Goal: Task Accomplishment & Management: Manage account settings

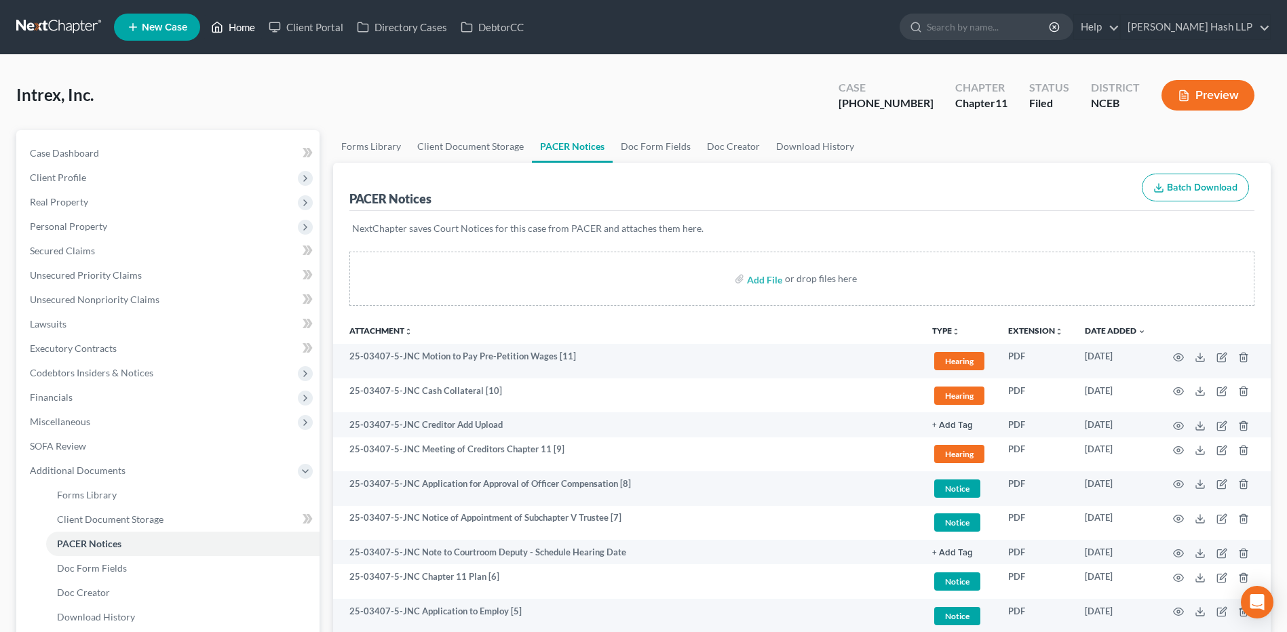
click at [237, 25] on link "Home" at bounding box center [233, 27] width 58 height 24
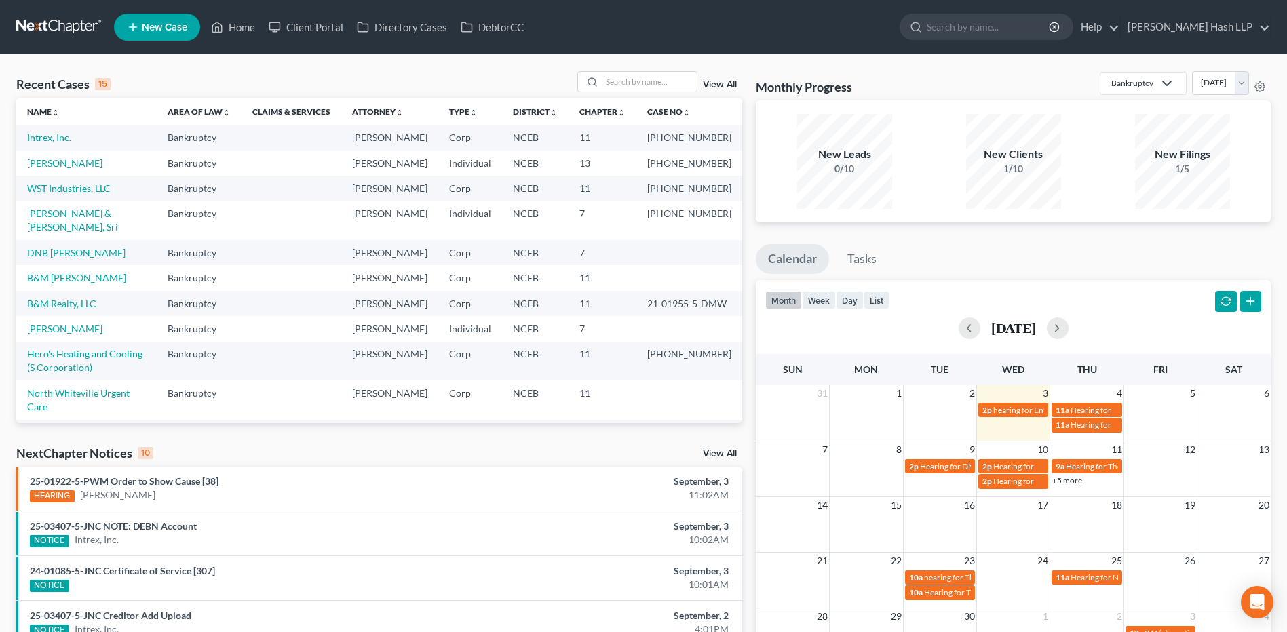
click at [158, 485] on link "25-01922-5-PWM Order to Show Cause [38]" at bounding box center [124, 482] width 189 height 12
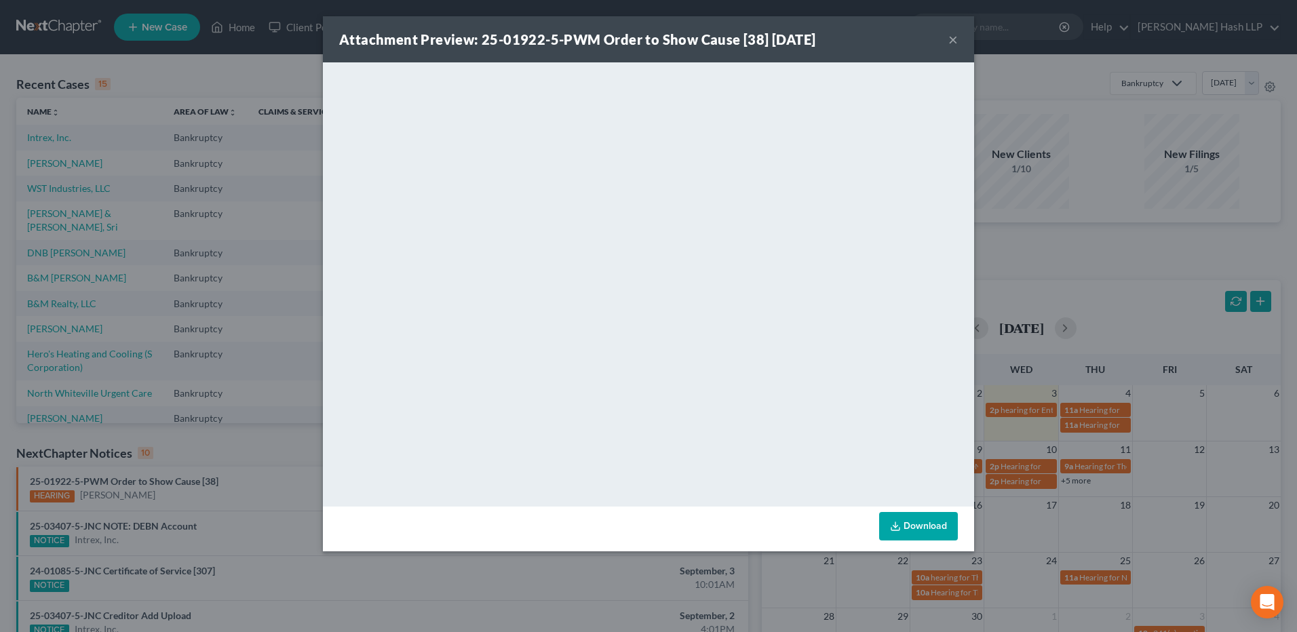
click at [952, 39] on button "×" at bounding box center [952, 39] width 9 height 16
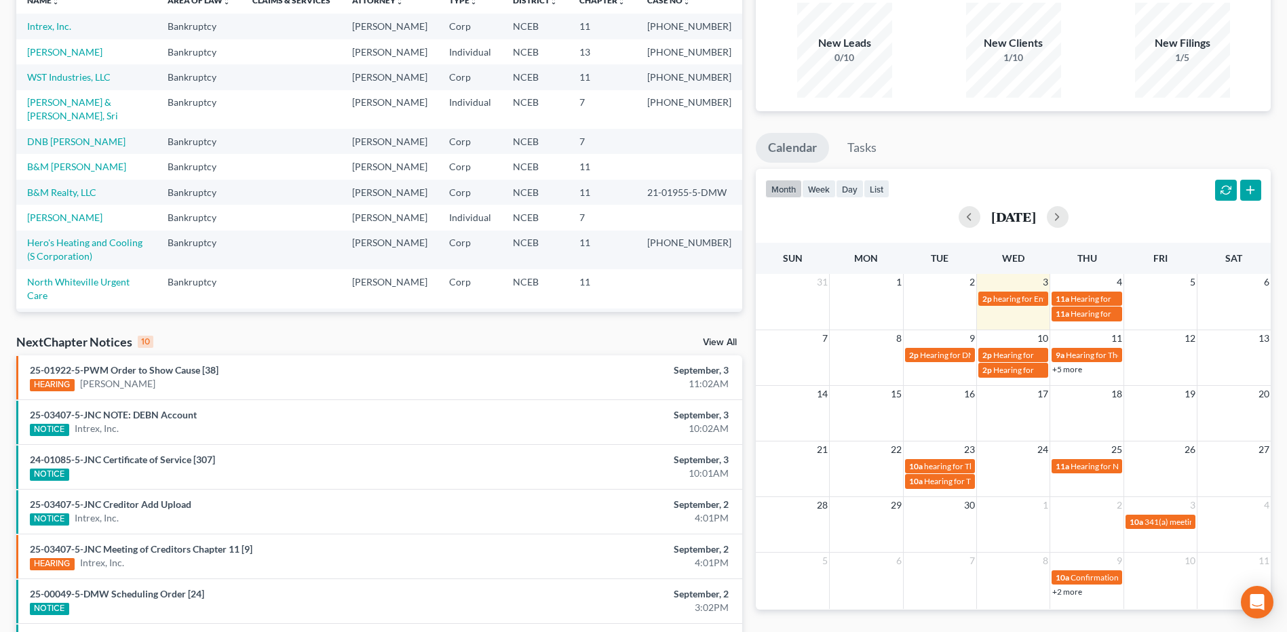
scroll to position [136, 0]
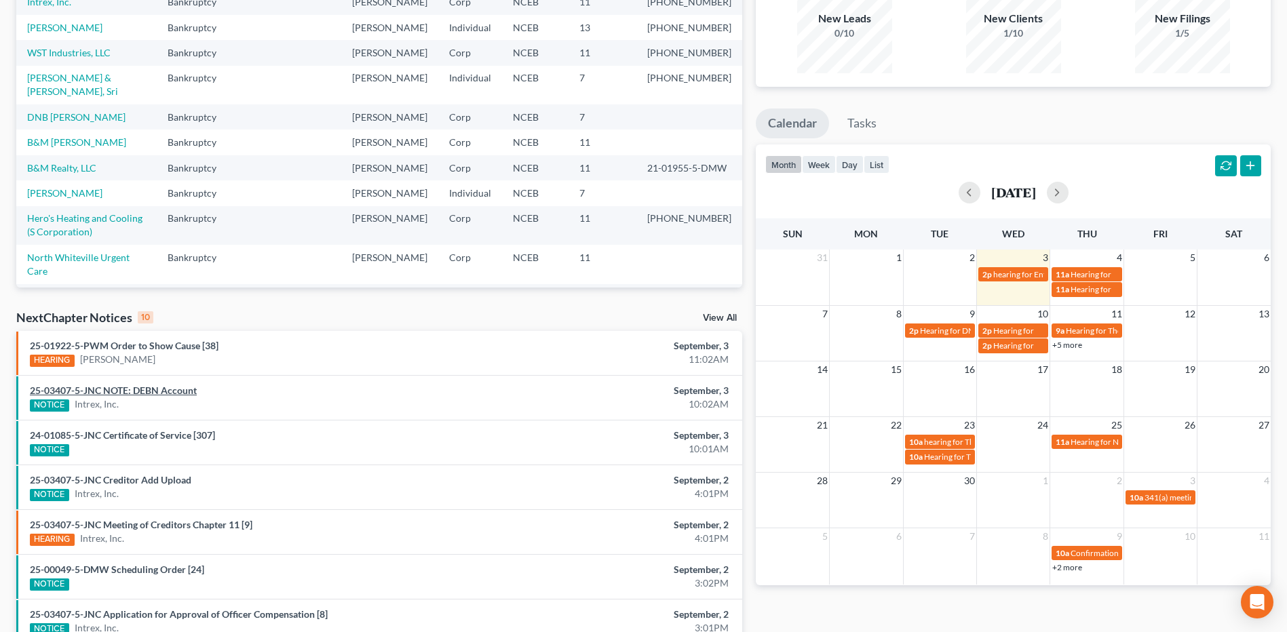
click at [159, 393] on link "25-03407-5-JNC NOTE: DEBN Account" at bounding box center [113, 391] width 167 height 12
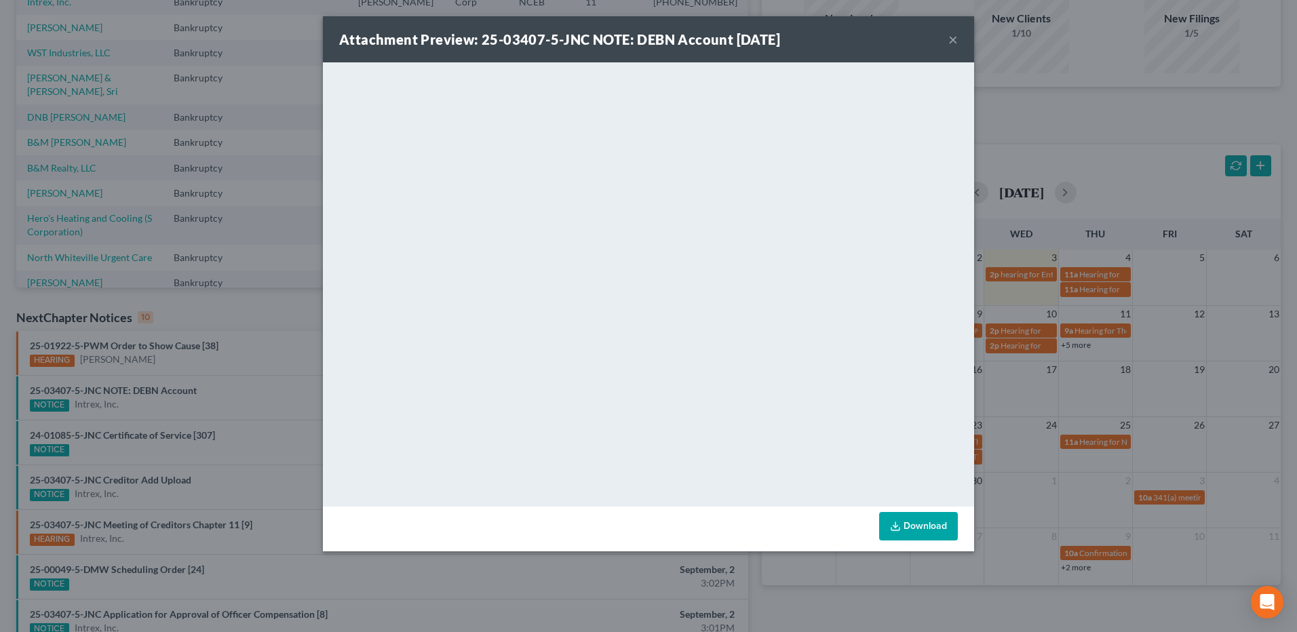
click at [959, 41] on div "Attachment Preview: 25-03407-5-JNC NOTE: DEBN Account [DATE] ×" at bounding box center [648, 39] width 651 height 46
click at [954, 38] on button "×" at bounding box center [952, 39] width 9 height 16
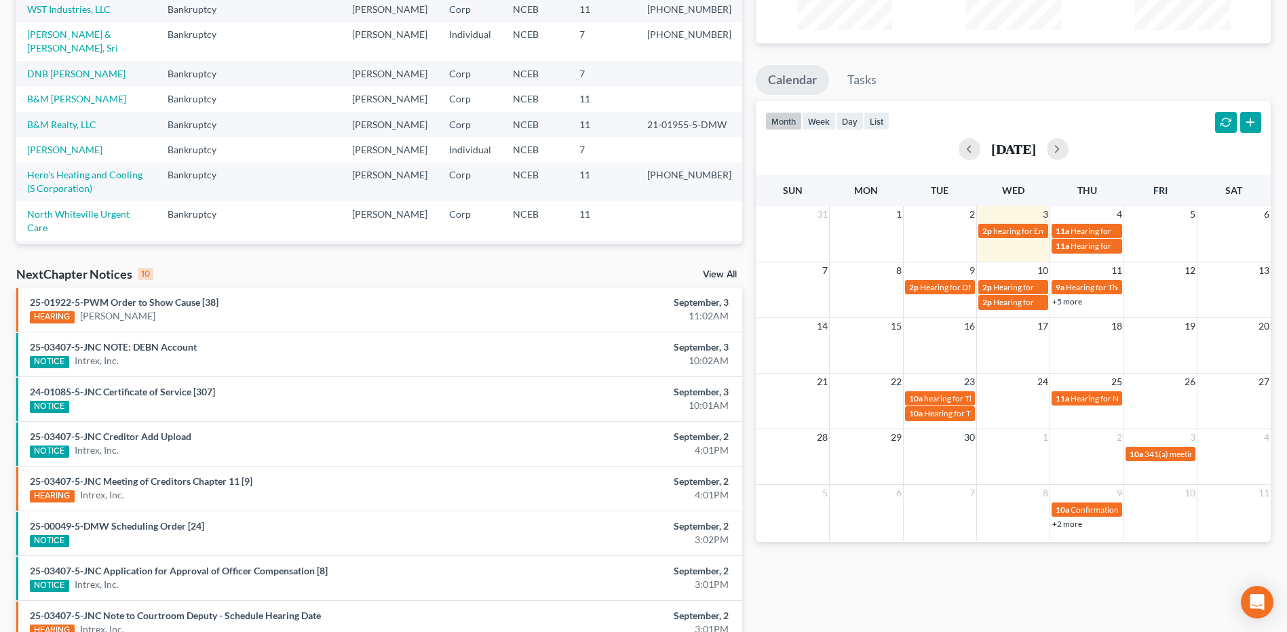
scroll to position [204, 0]
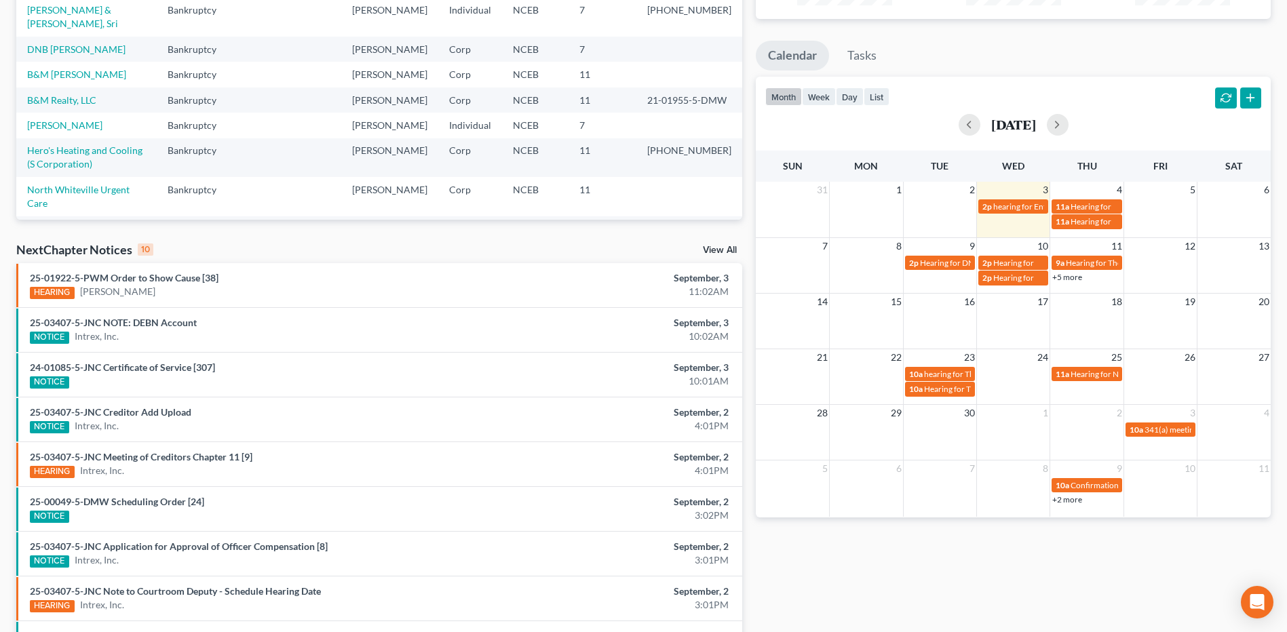
click at [708, 245] on div "NextChapter Notices 10 View All" at bounding box center [379, 253] width 726 height 22
click at [712, 250] on link "View All" at bounding box center [720, 250] width 34 height 9
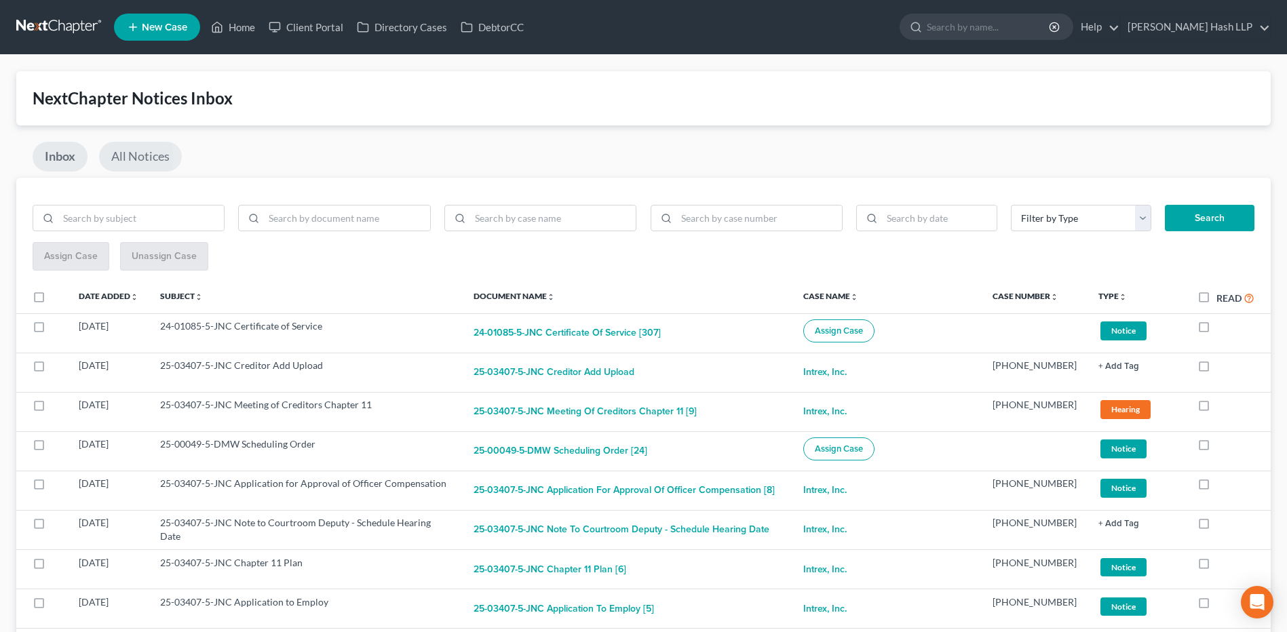
click at [142, 158] on link "All Notices" at bounding box center [140, 157] width 83 height 30
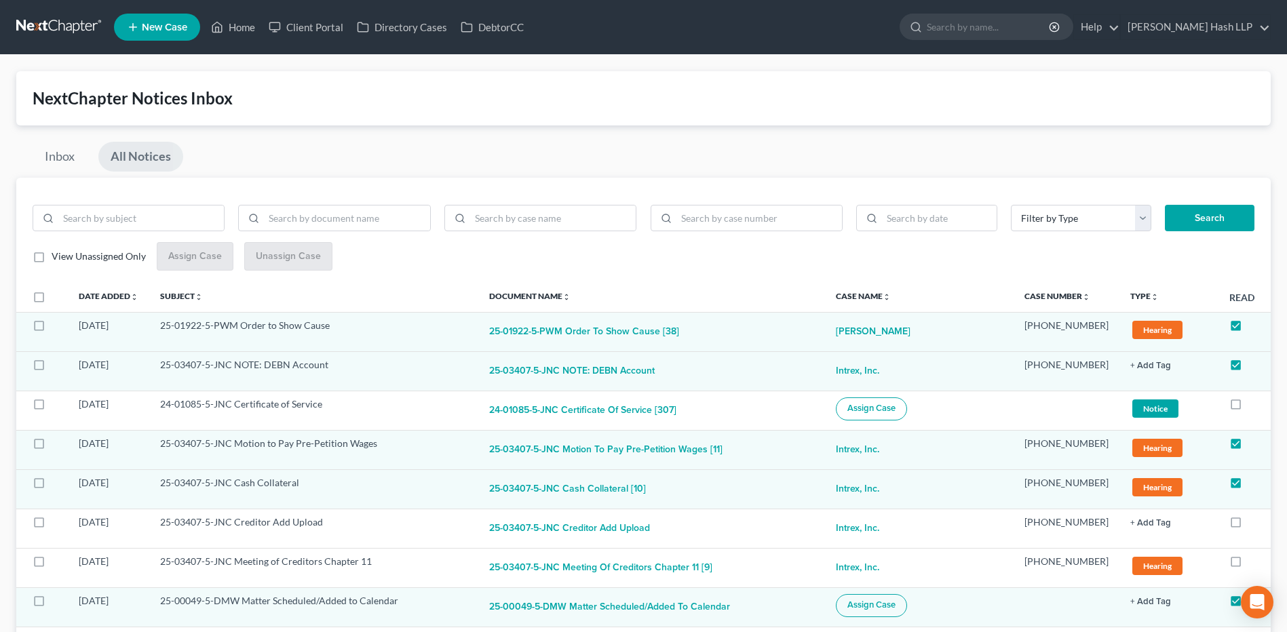
click at [52, 258] on label "View Unassigned Only" at bounding box center [99, 257] width 94 height 14
click at [57, 258] on input "View Unassigned Only" at bounding box center [61, 254] width 9 height 9
checkbox input "true"
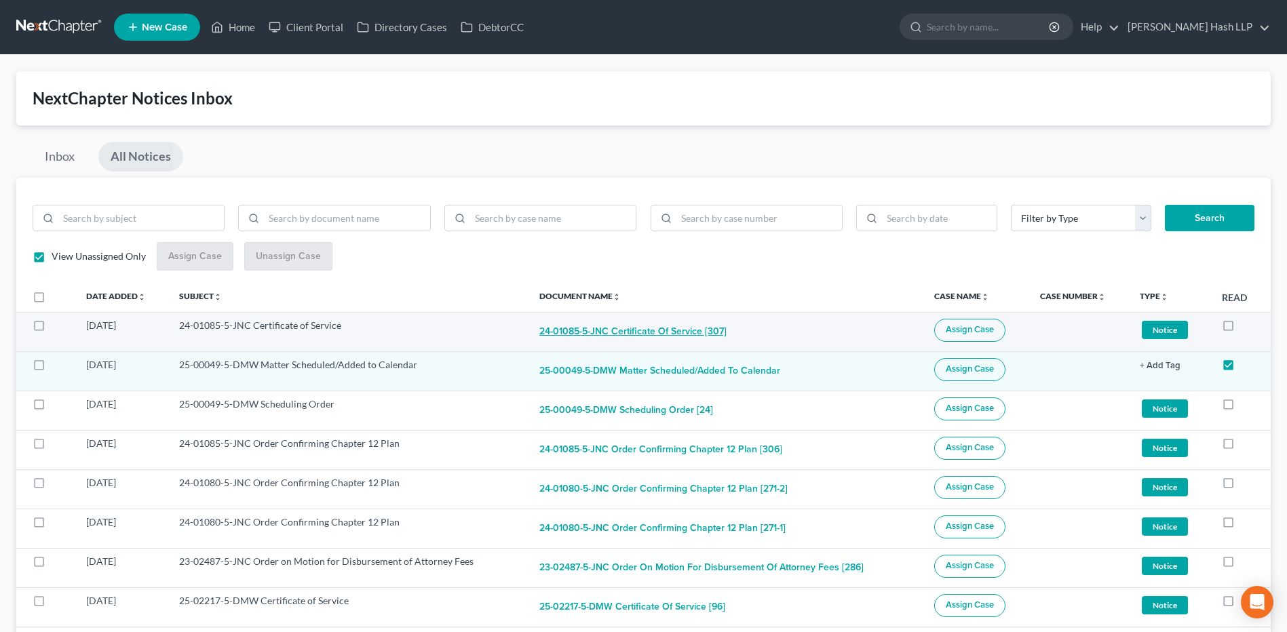
click at [554, 329] on button "24-01085-5-JNC Certificate of Service [307]" at bounding box center [632, 332] width 187 height 27
checkbox input "true"
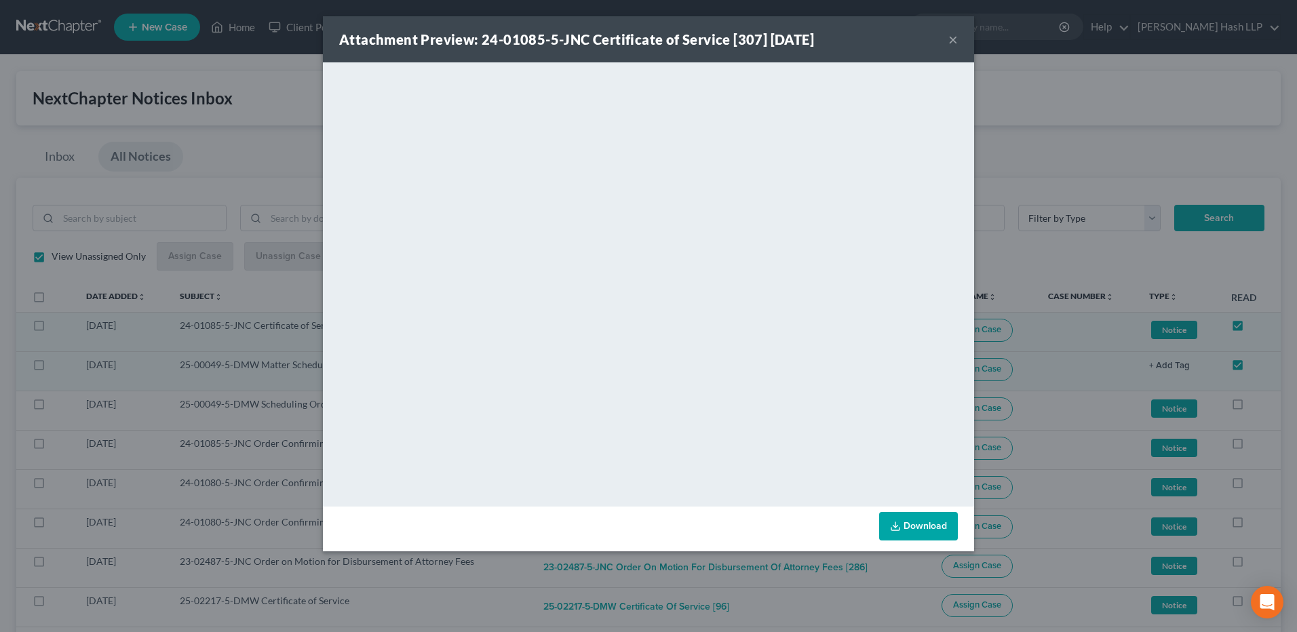
click at [953, 43] on button "×" at bounding box center [952, 39] width 9 height 16
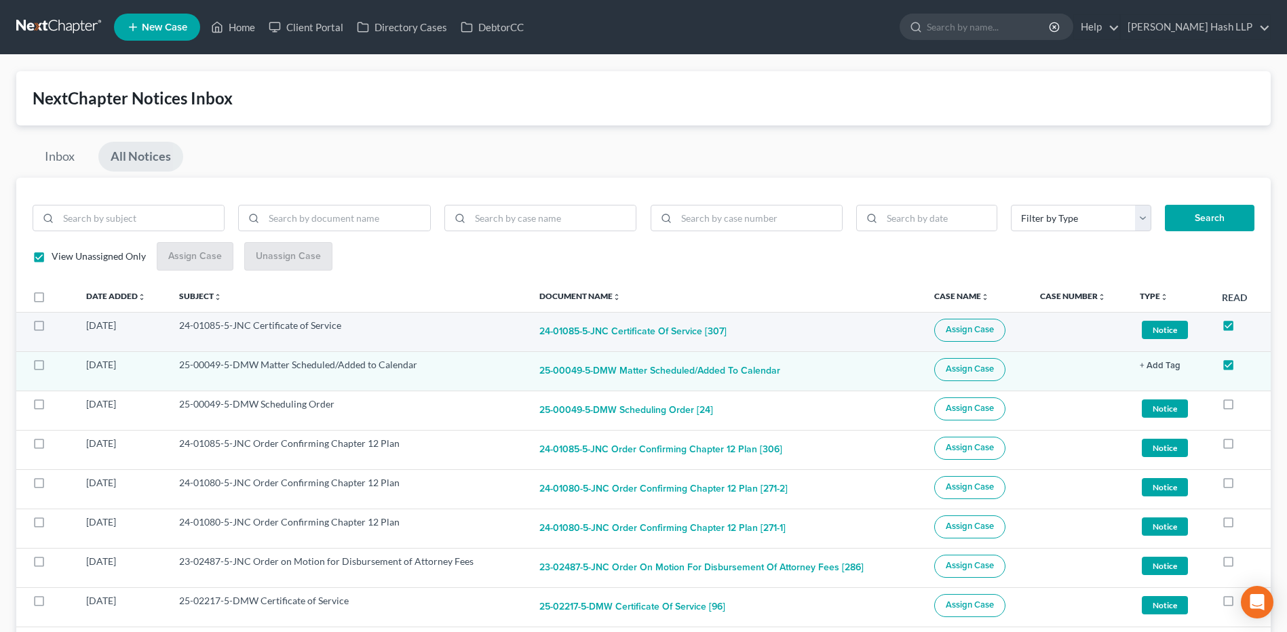
click at [52, 329] on label at bounding box center [52, 329] width 0 height 0
click at [57, 326] on input "checkbox" at bounding box center [61, 323] width 9 height 9
checkbox input "true"
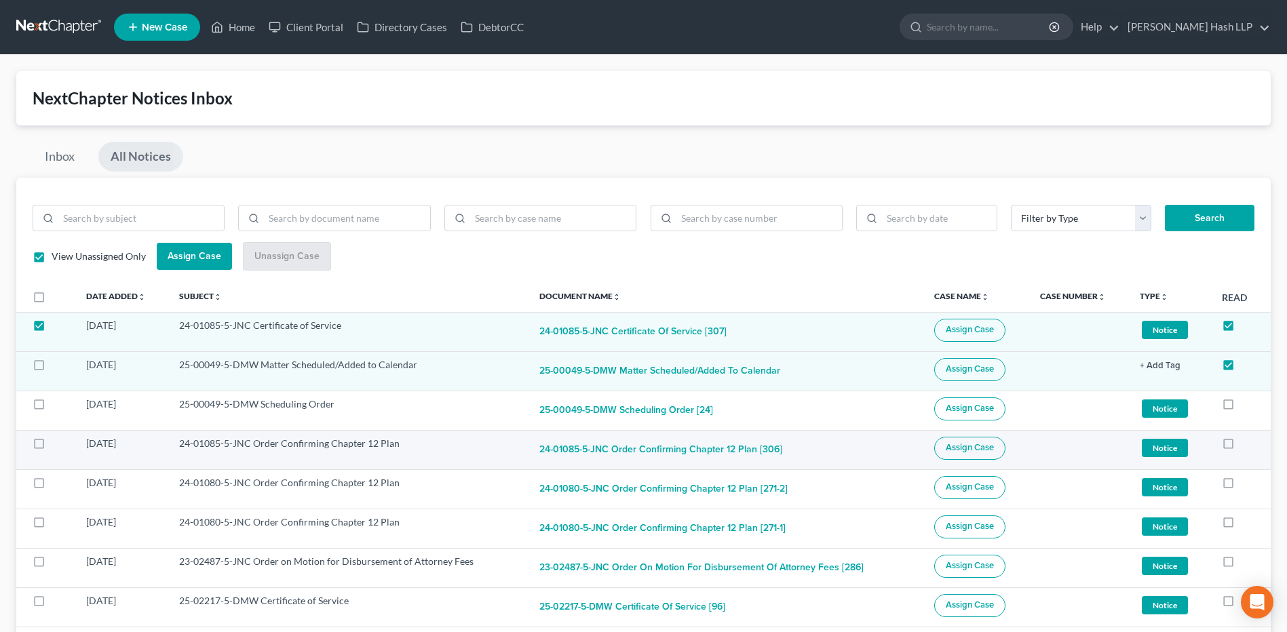
click at [52, 447] on label at bounding box center [52, 447] width 0 height 0
click at [57, 444] on input "checkbox" at bounding box center [61, 441] width 9 height 9
checkbox input "true"
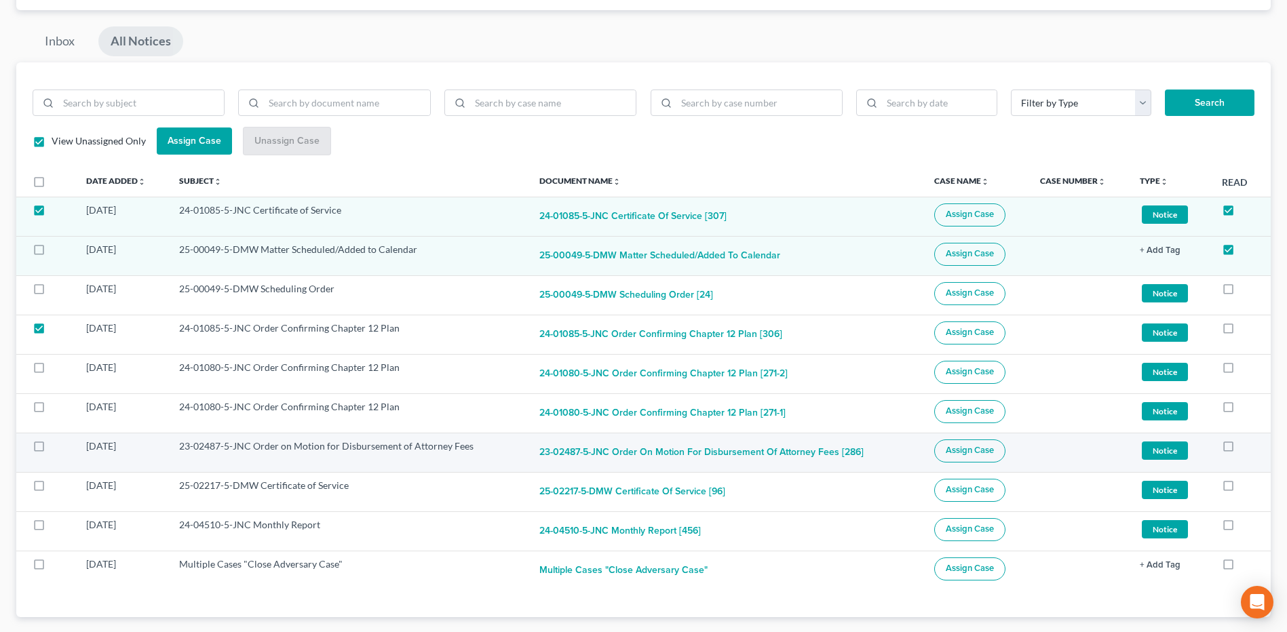
scroll to position [136, 0]
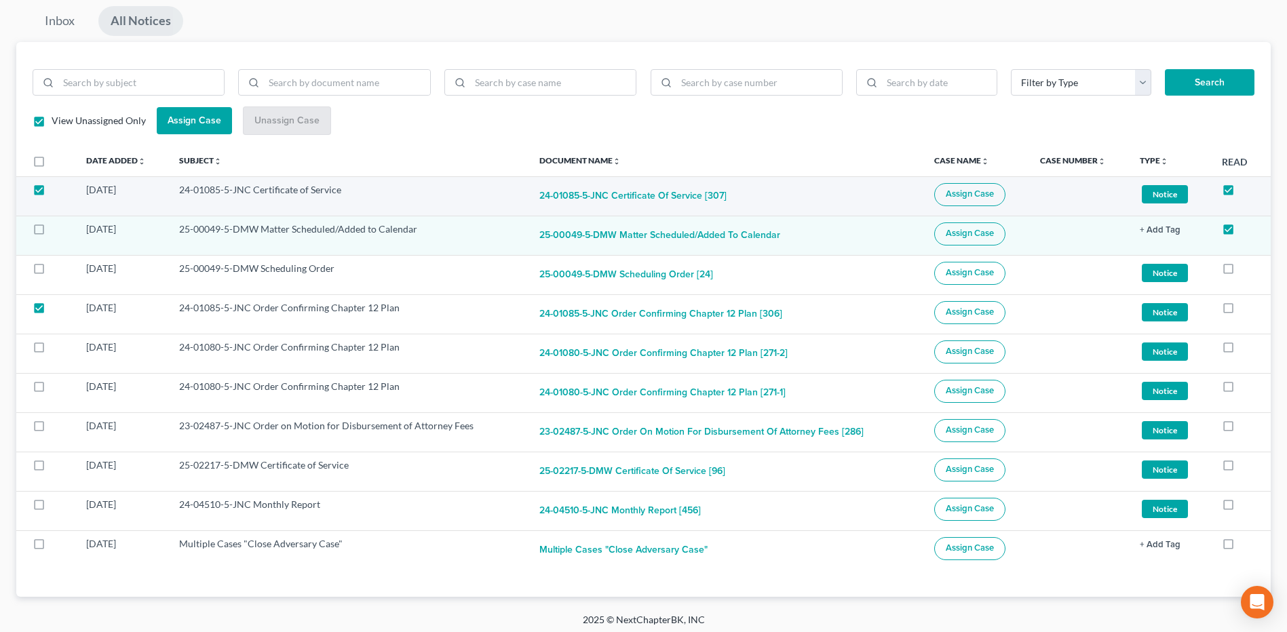
click at [961, 196] on span "Assign Case" at bounding box center [970, 194] width 48 height 11
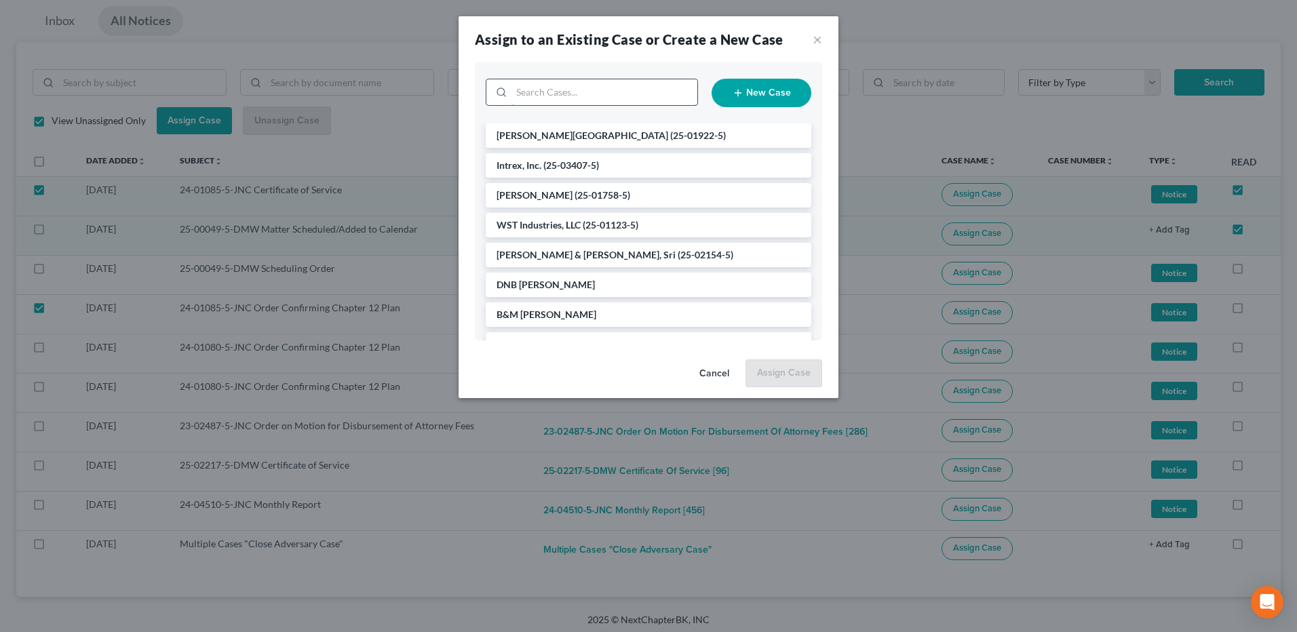
click at [599, 92] on input "search" at bounding box center [605, 92] width 186 height 26
type input "dunl"
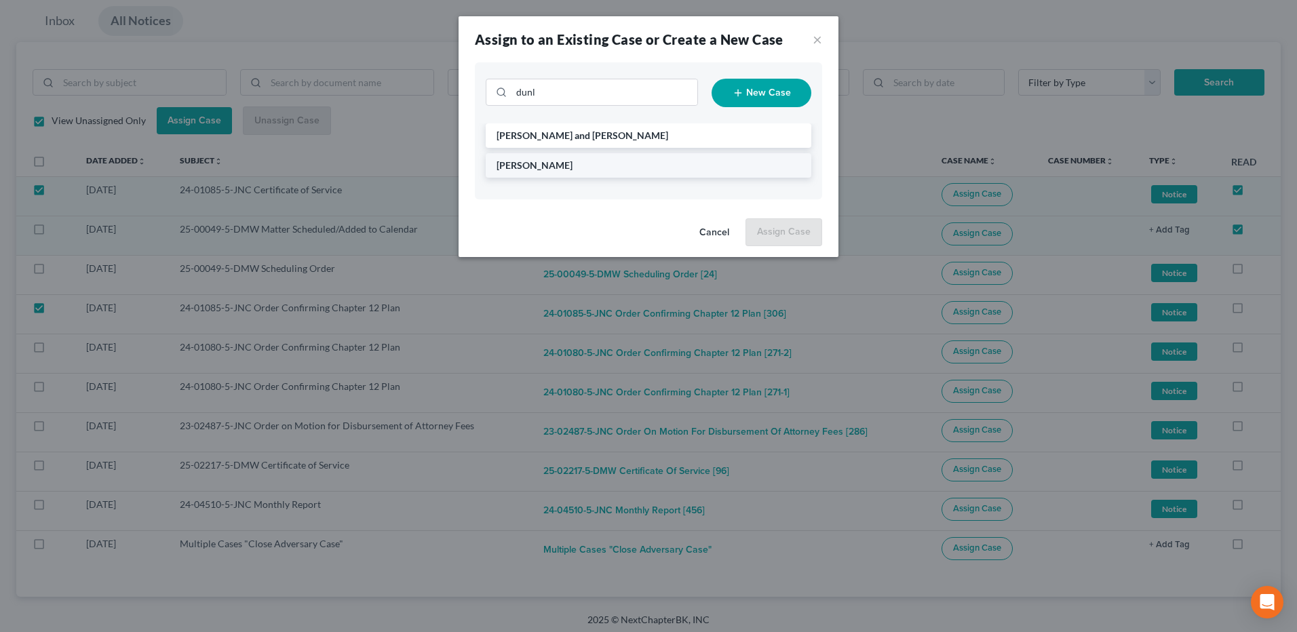
click at [547, 167] on span "[PERSON_NAME]" at bounding box center [535, 165] width 76 height 12
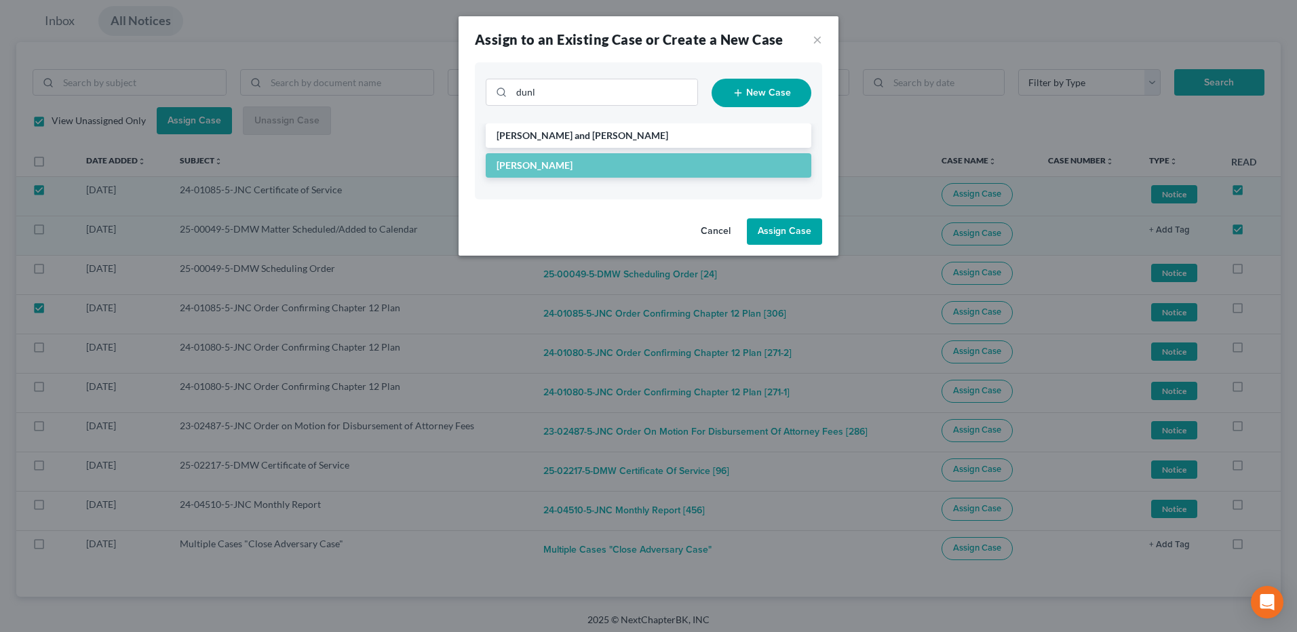
click at [792, 229] on button "Assign Case" at bounding box center [784, 231] width 75 height 27
checkbox input "false"
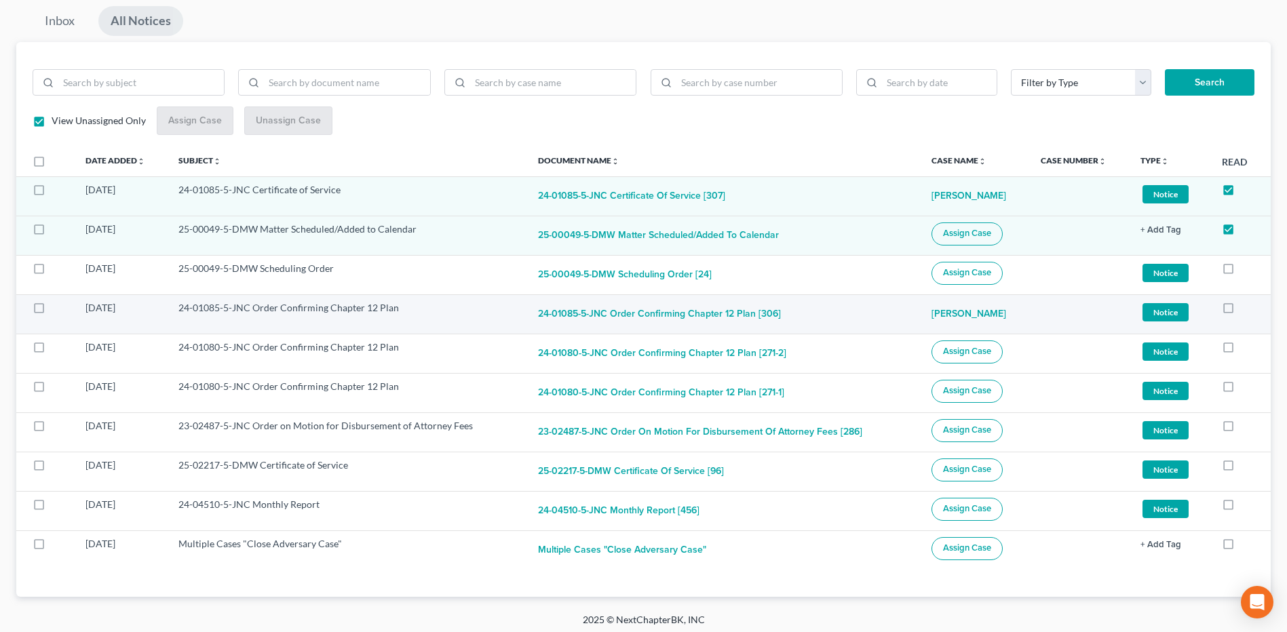
click at [52, 311] on label at bounding box center [52, 311] width 0 height 0
click at [57, 307] on input "checkbox" at bounding box center [61, 305] width 9 height 9
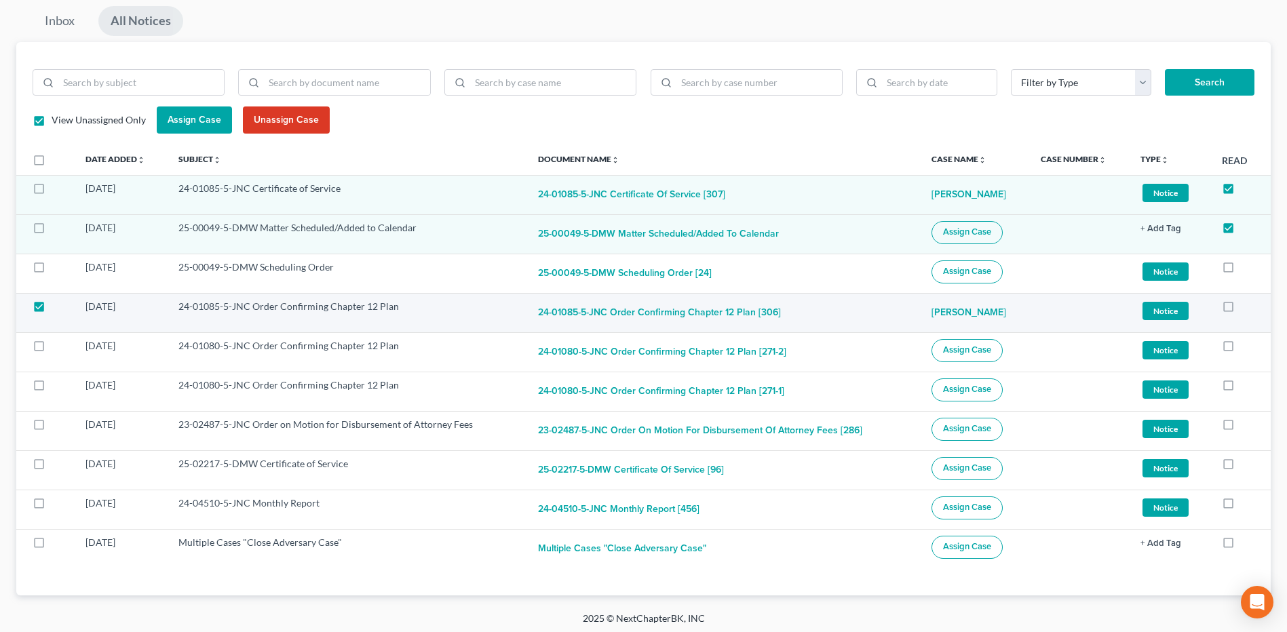
click at [52, 310] on label at bounding box center [52, 310] width 0 height 0
click at [57, 309] on input "checkbox" at bounding box center [61, 304] width 9 height 9
checkbox input "false"
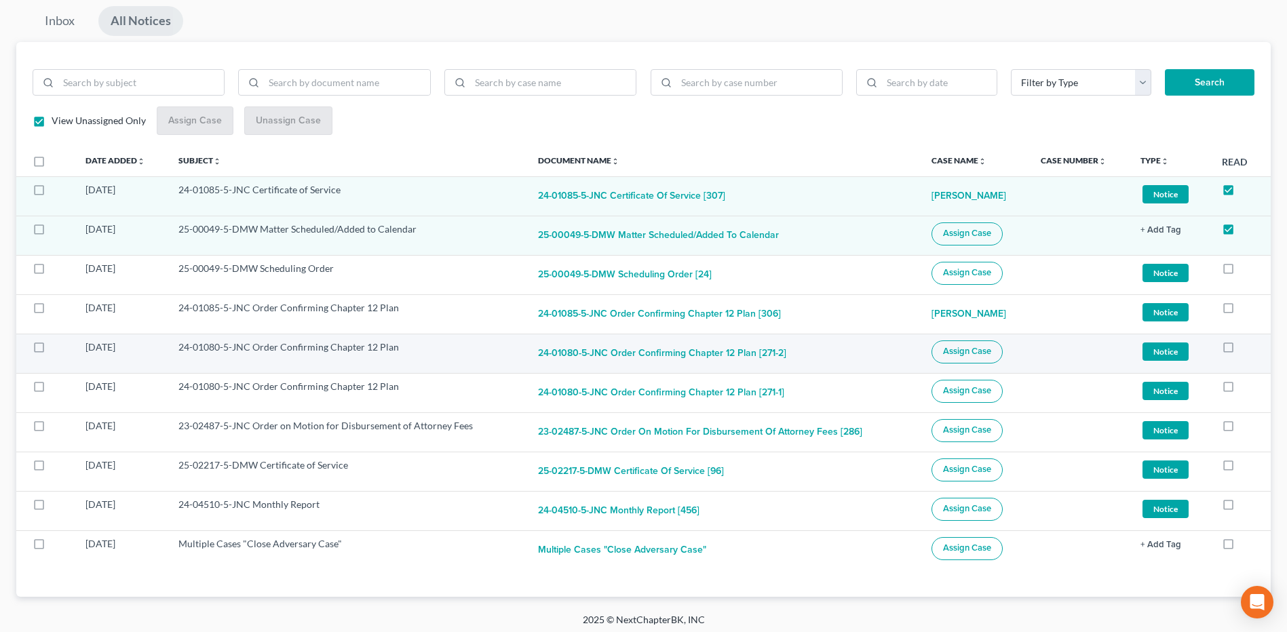
click at [52, 351] on label at bounding box center [52, 351] width 0 height 0
click at [57, 345] on input "checkbox" at bounding box center [61, 345] width 9 height 9
checkbox input "true"
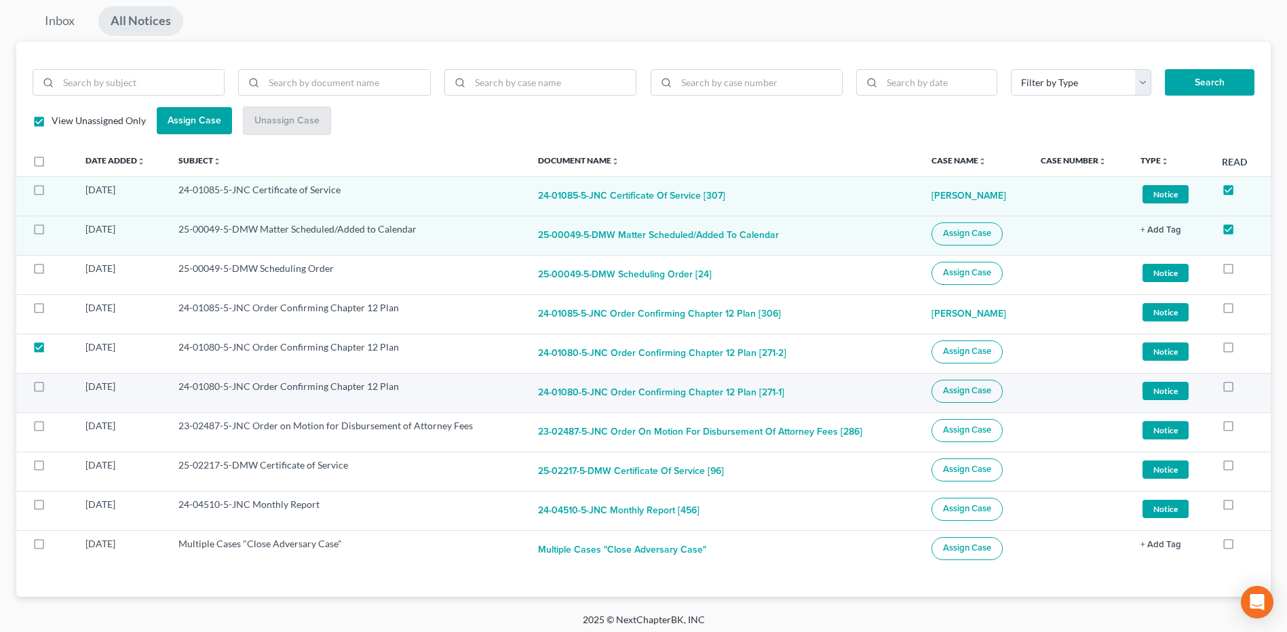
click at [52, 390] on label at bounding box center [52, 390] width 0 height 0
click at [57, 383] on input "checkbox" at bounding box center [61, 384] width 9 height 9
checkbox input "true"
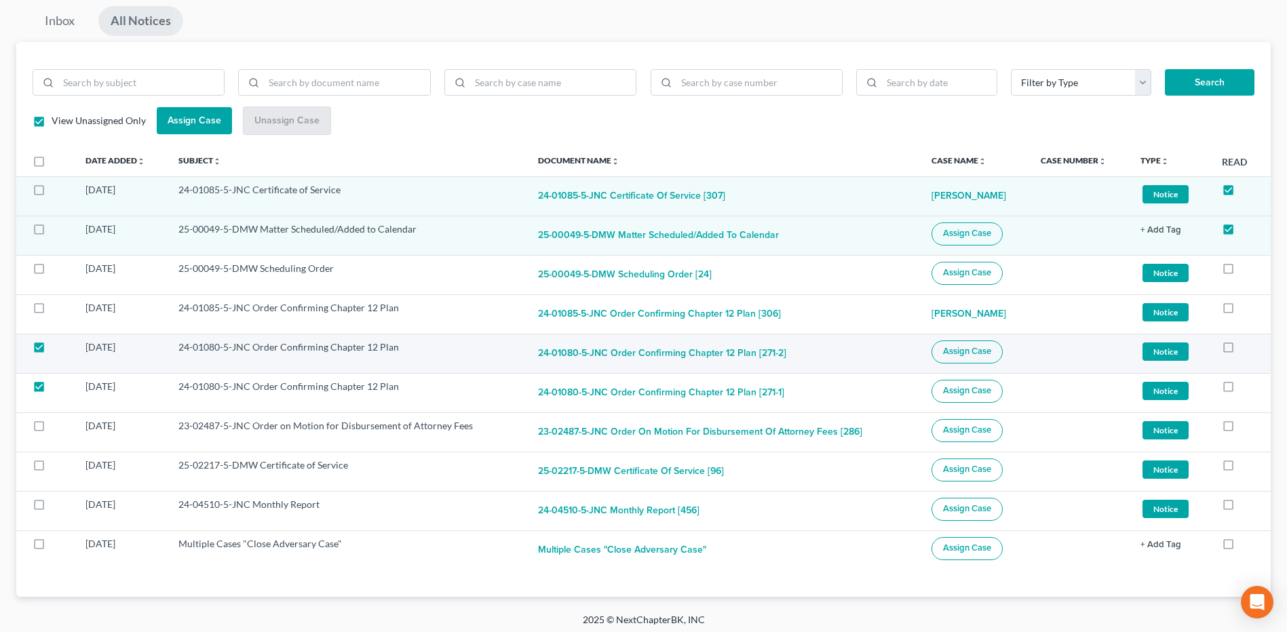
click at [989, 352] on span "Assign Case" at bounding box center [967, 351] width 48 height 11
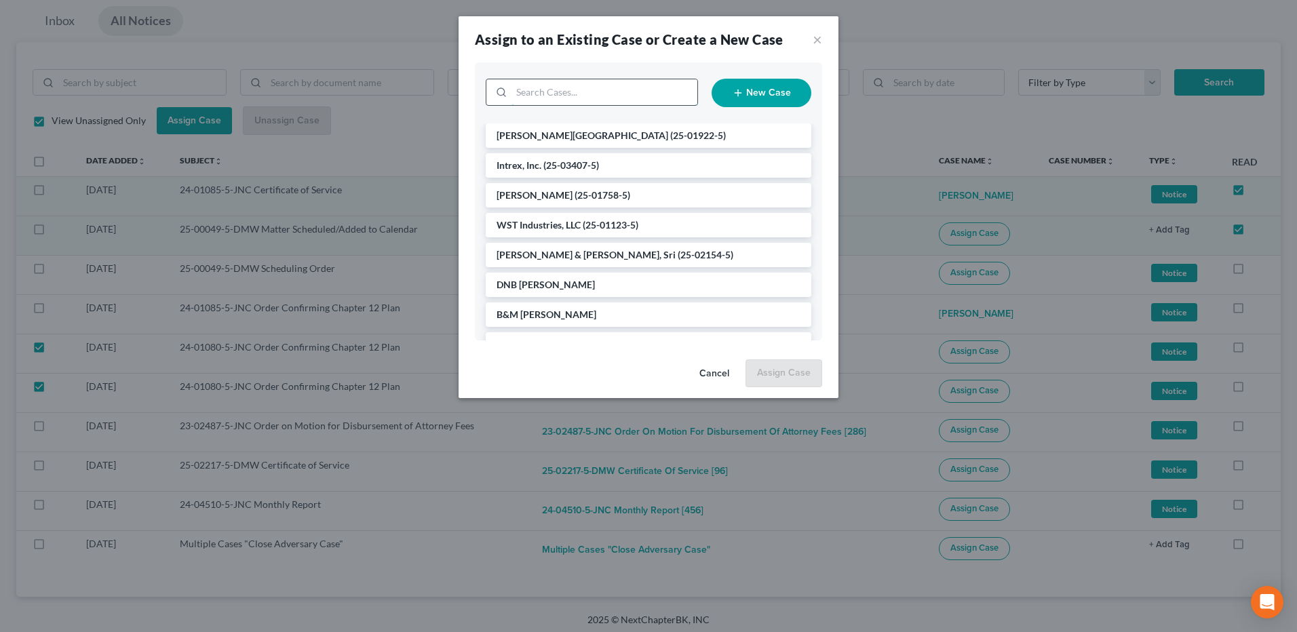
click at [613, 99] on input "search" at bounding box center [605, 92] width 186 height 26
type input "dunlo"
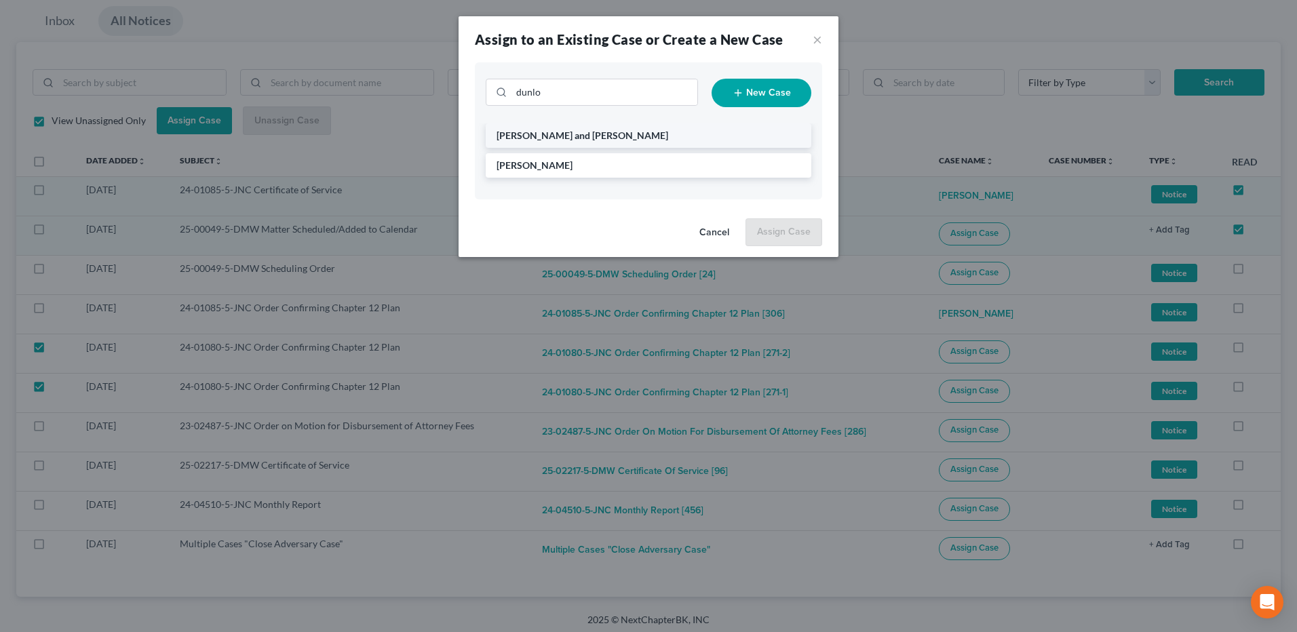
click at [575, 140] on span "[PERSON_NAME] and [PERSON_NAME]" at bounding box center [583, 136] width 172 height 12
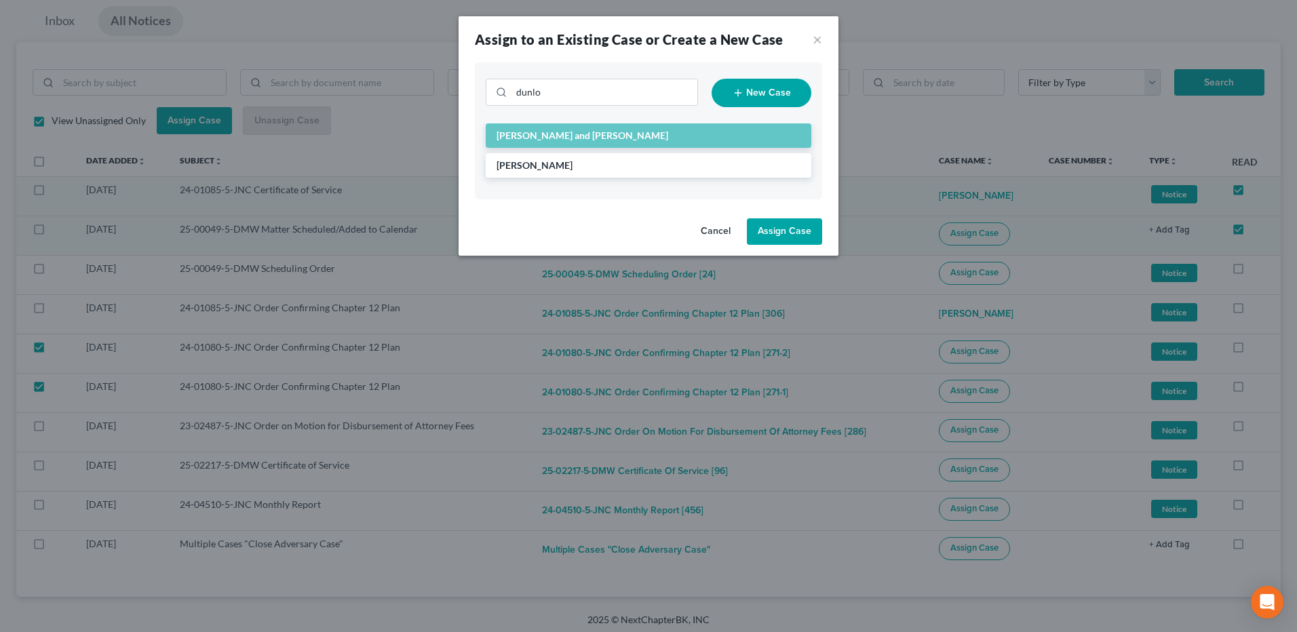
click at [784, 237] on button "Assign Case" at bounding box center [784, 231] width 75 height 27
checkbox input "false"
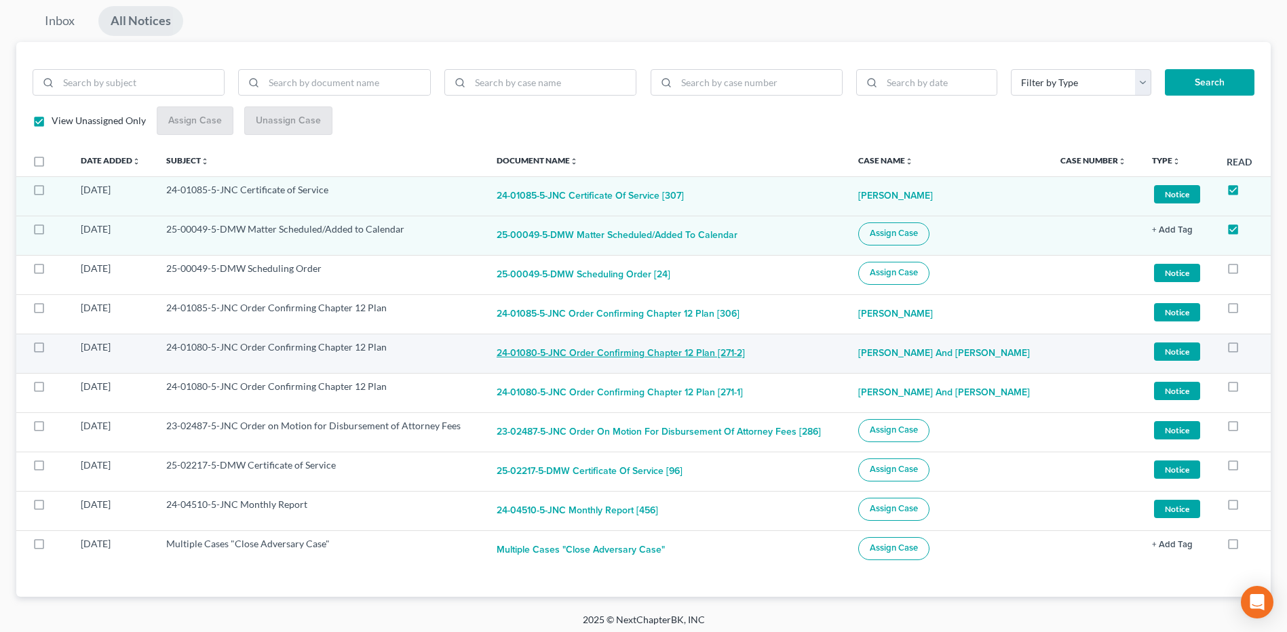
click at [609, 357] on button "24-01080-5-JNC Order Confirming Chapter 12 Plan [271-2]" at bounding box center [621, 354] width 248 height 27
checkbox input "true"
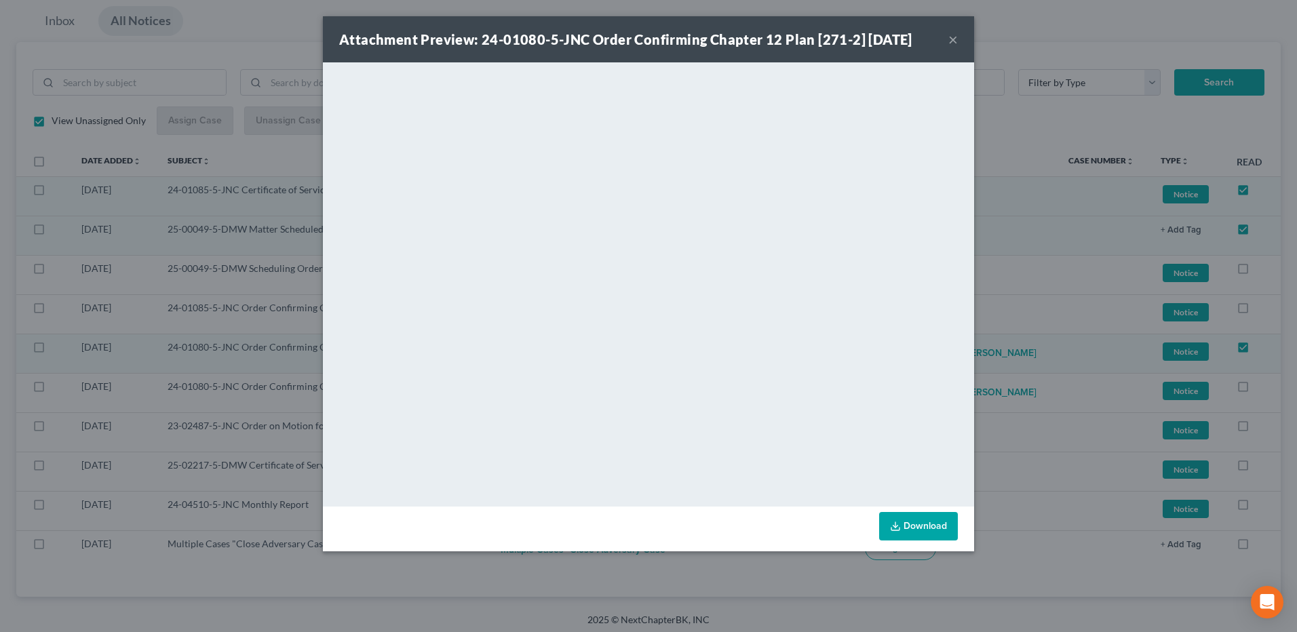
click at [951, 37] on button "×" at bounding box center [952, 39] width 9 height 16
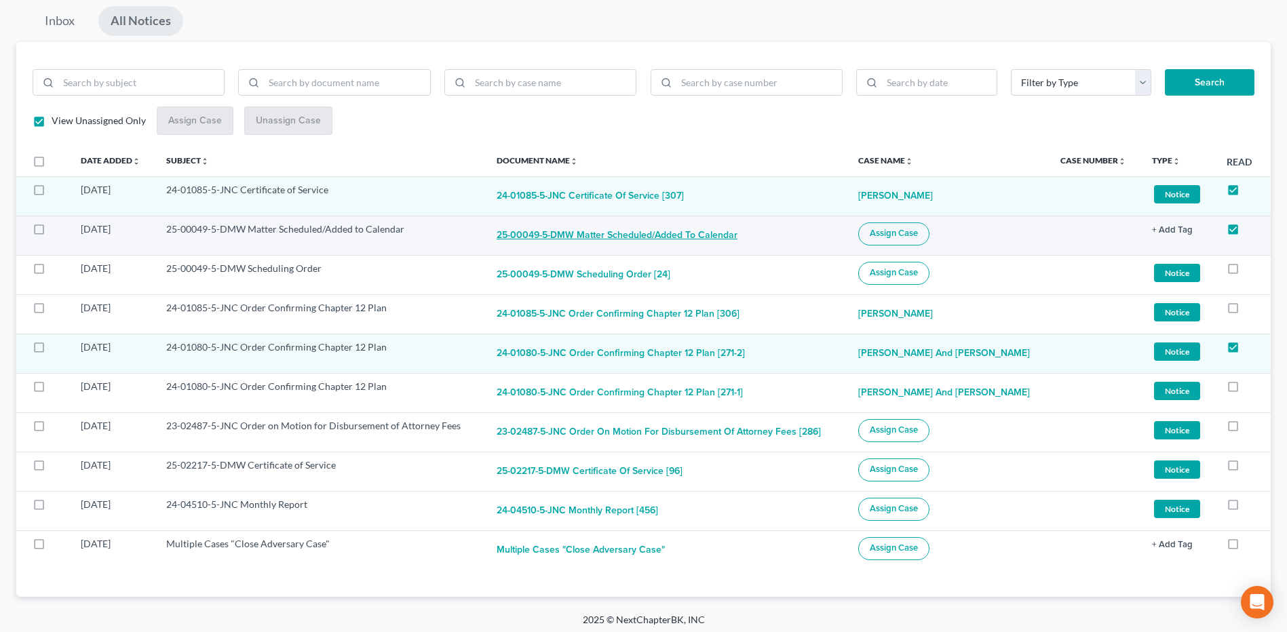
click at [617, 237] on button "25-00049-5-DMW Matter Scheduled/Added to Calendar" at bounding box center [617, 236] width 241 height 27
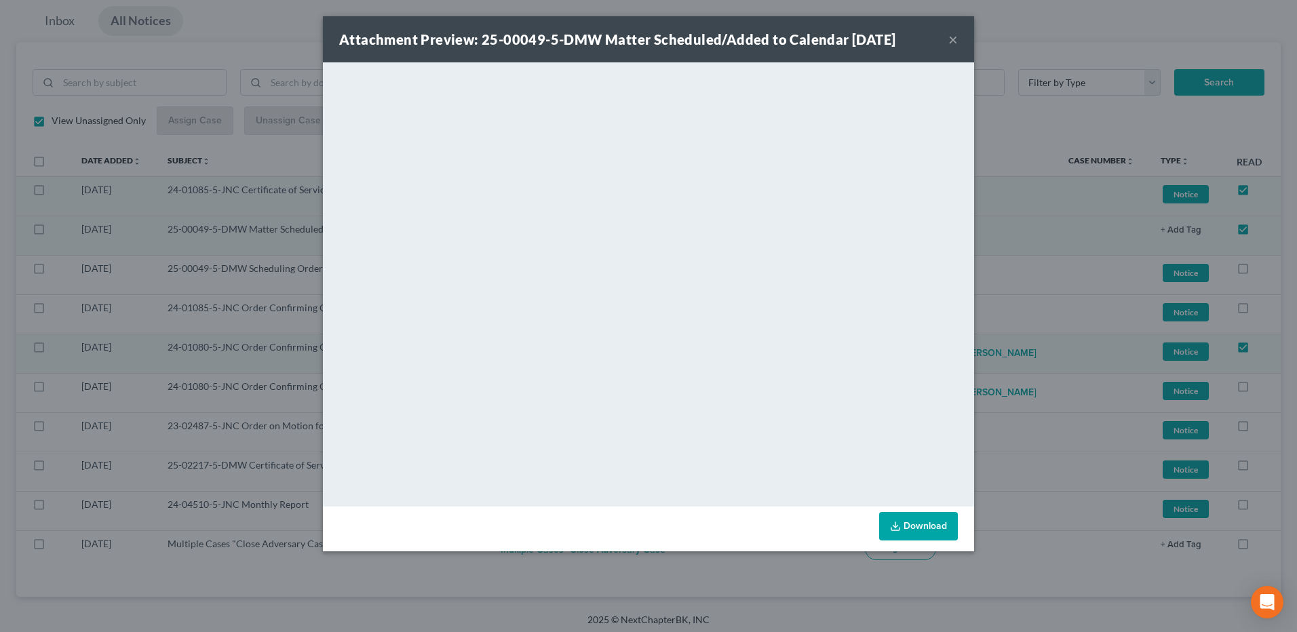
click at [951, 41] on button "×" at bounding box center [952, 39] width 9 height 16
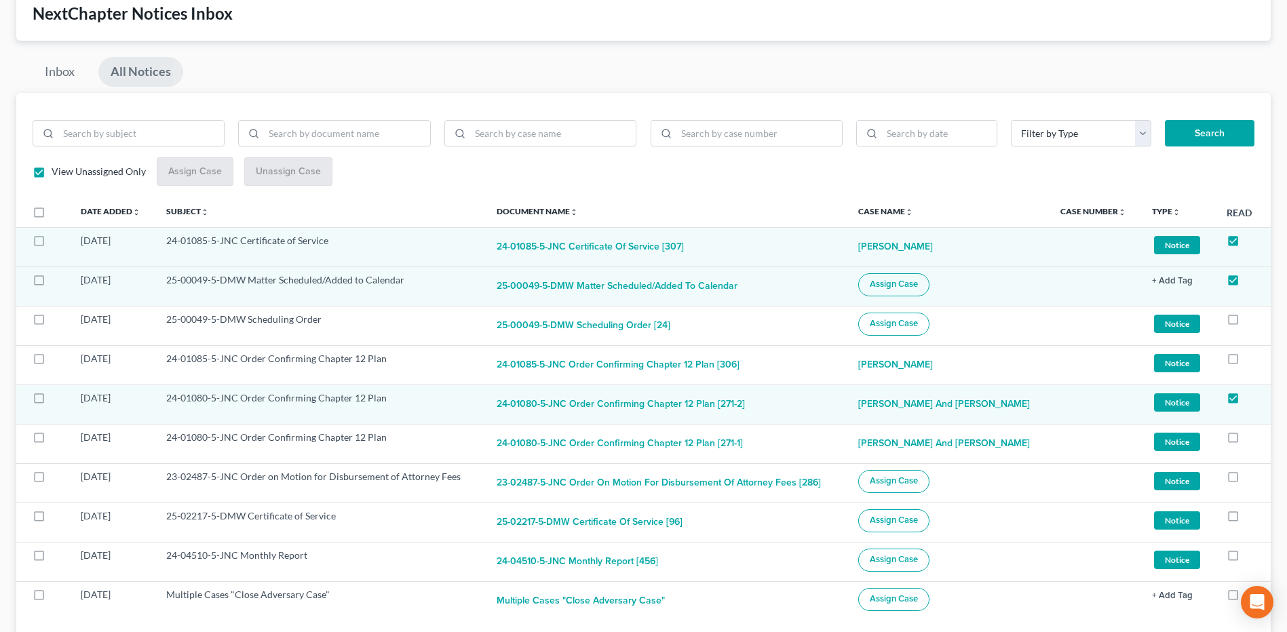
scroll to position [0, 0]
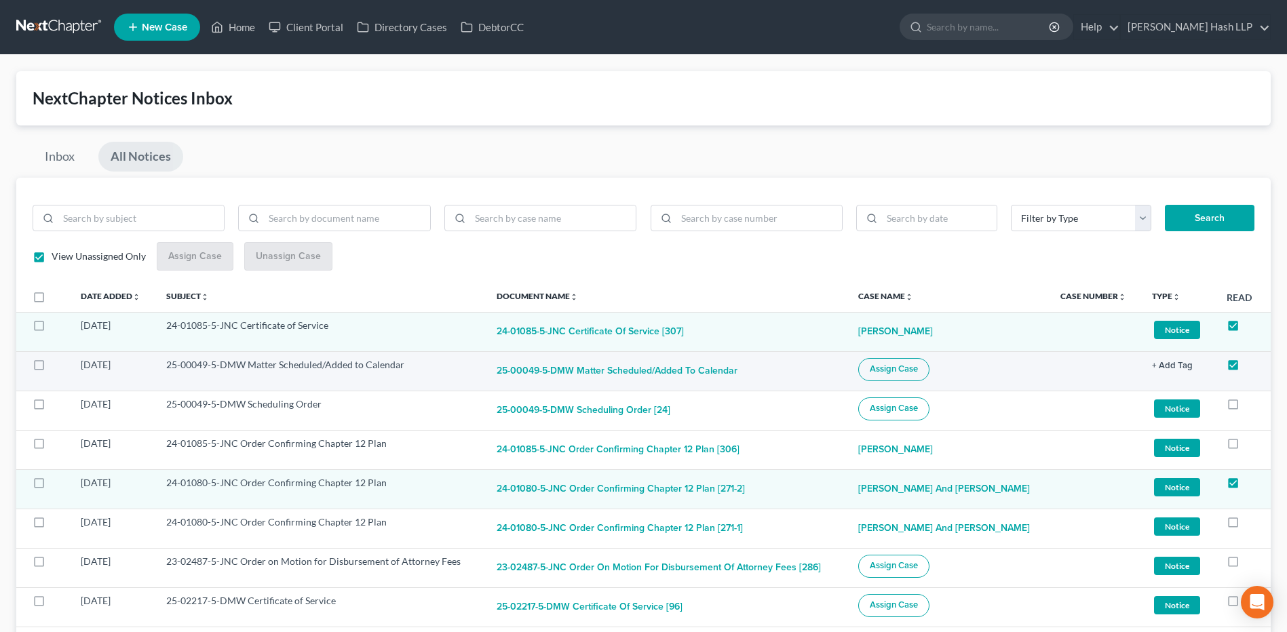
click at [52, 368] on label at bounding box center [52, 368] width 0 height 0
click at [57, 367] on input "checkbox" at bounding box center [61, 362] width 9 height 9
checkbox input "true"
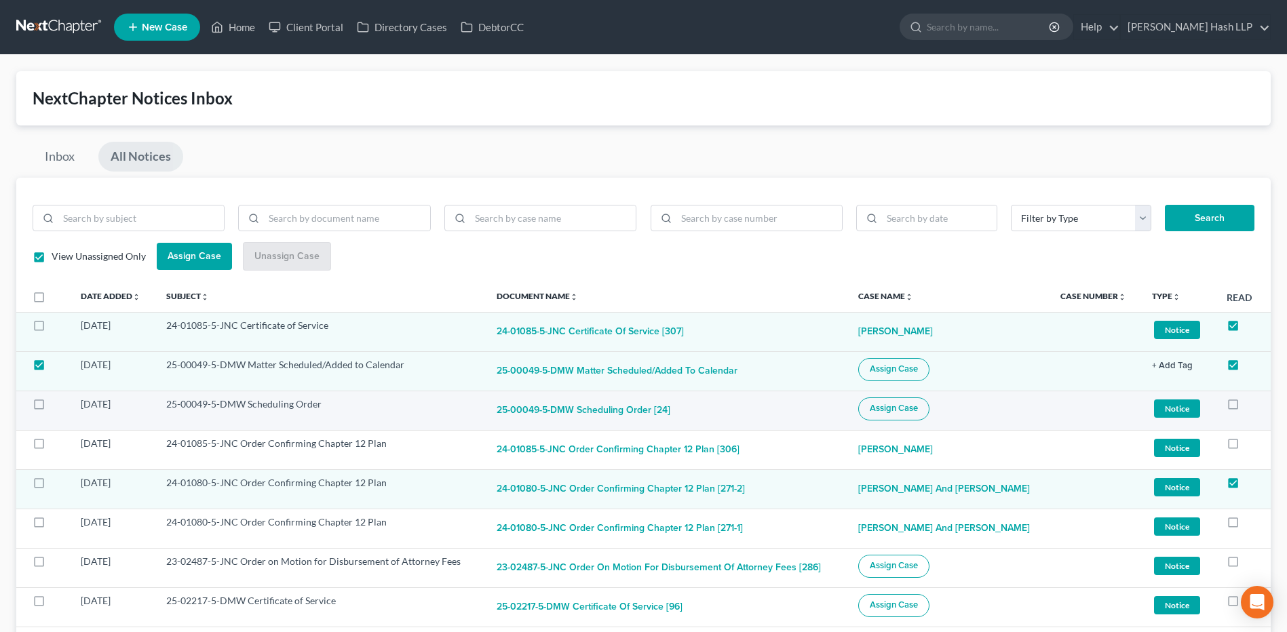
click at [52, 408] on label at bounding box center [52, 408] width 0 height 0
click at [57, 404] on input "checkbox" at bounding box center [61, 402] width 9 height 9
checkbox input "true"
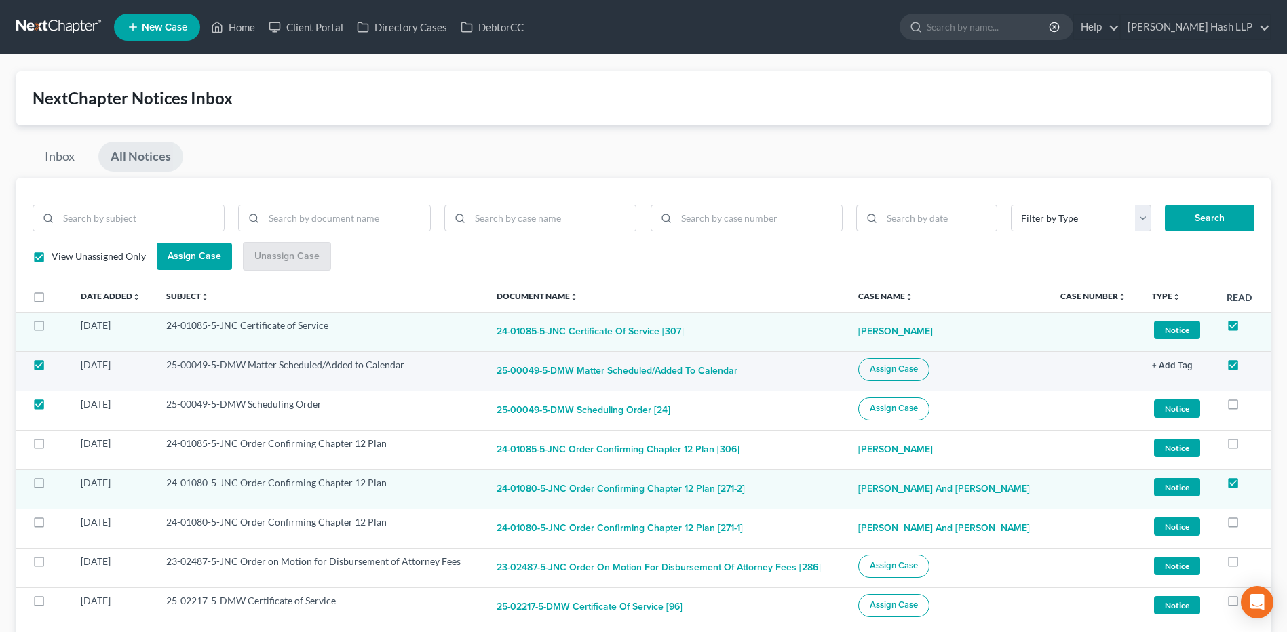
click at [918, 373] on span "Assign Case" at bounding box center [894, 369] width 48 height 11
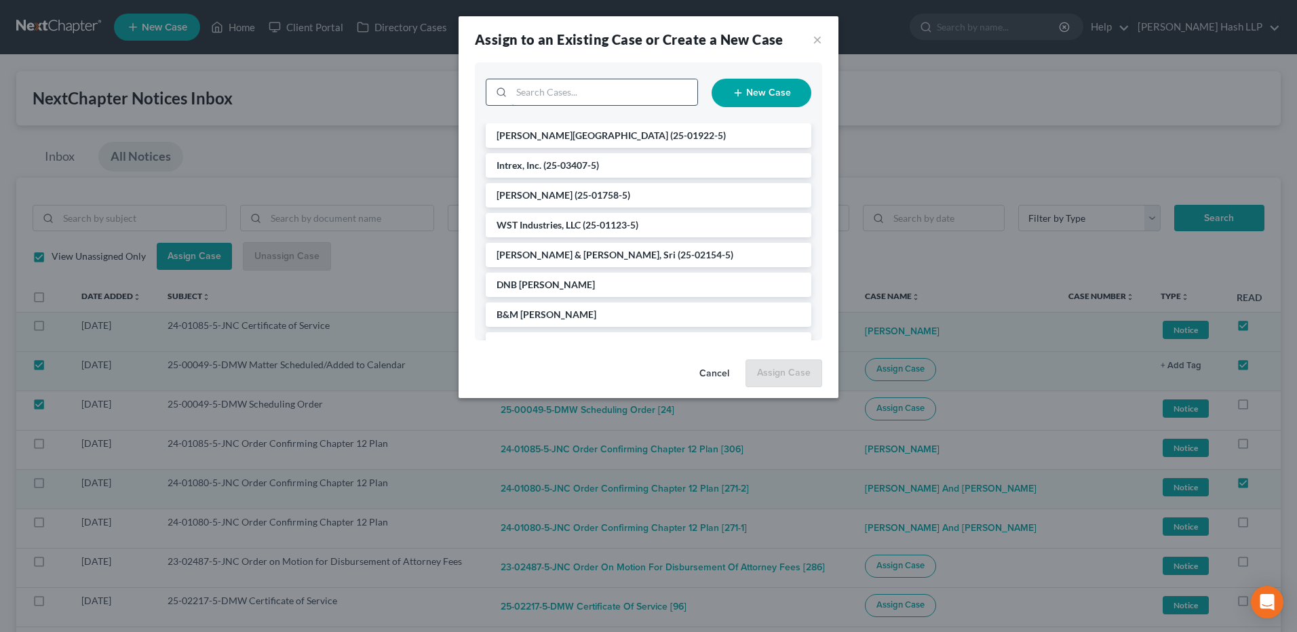
click at [610, 92] on input "search" at bounding box center [605, 92] width 186 height 26
type input "h6"
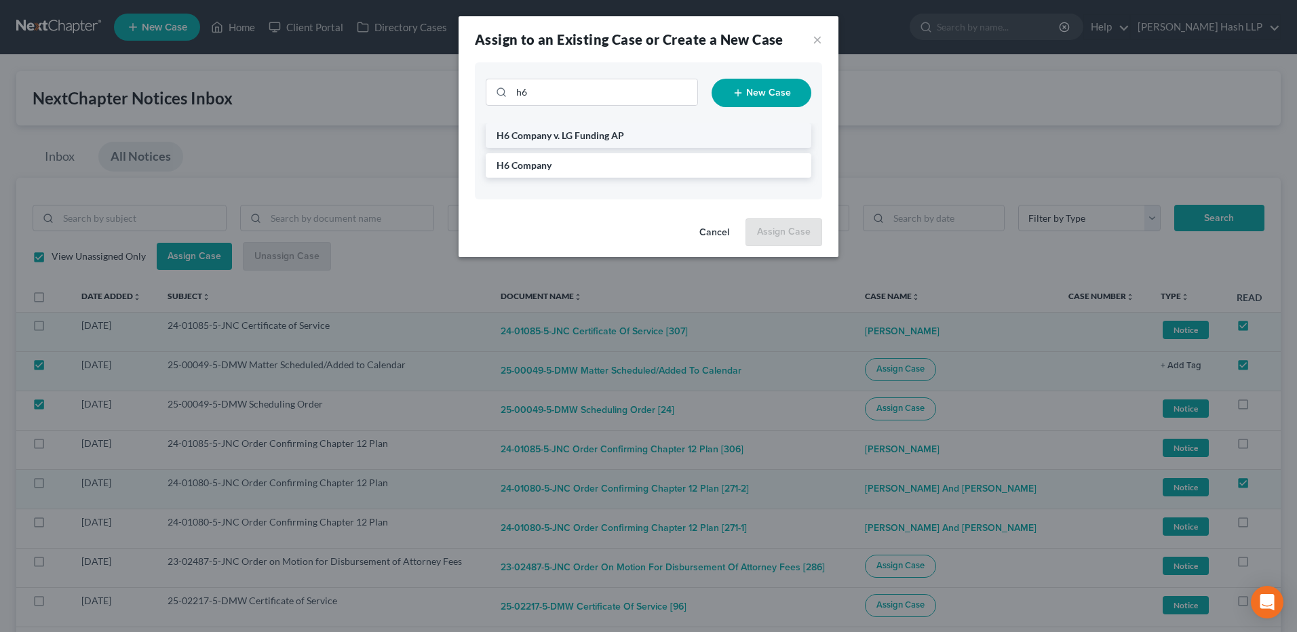
click at [581, 138] on span "H6 Company v. LG Funding AP" at bounding box center [561, 136] width 128 height 12
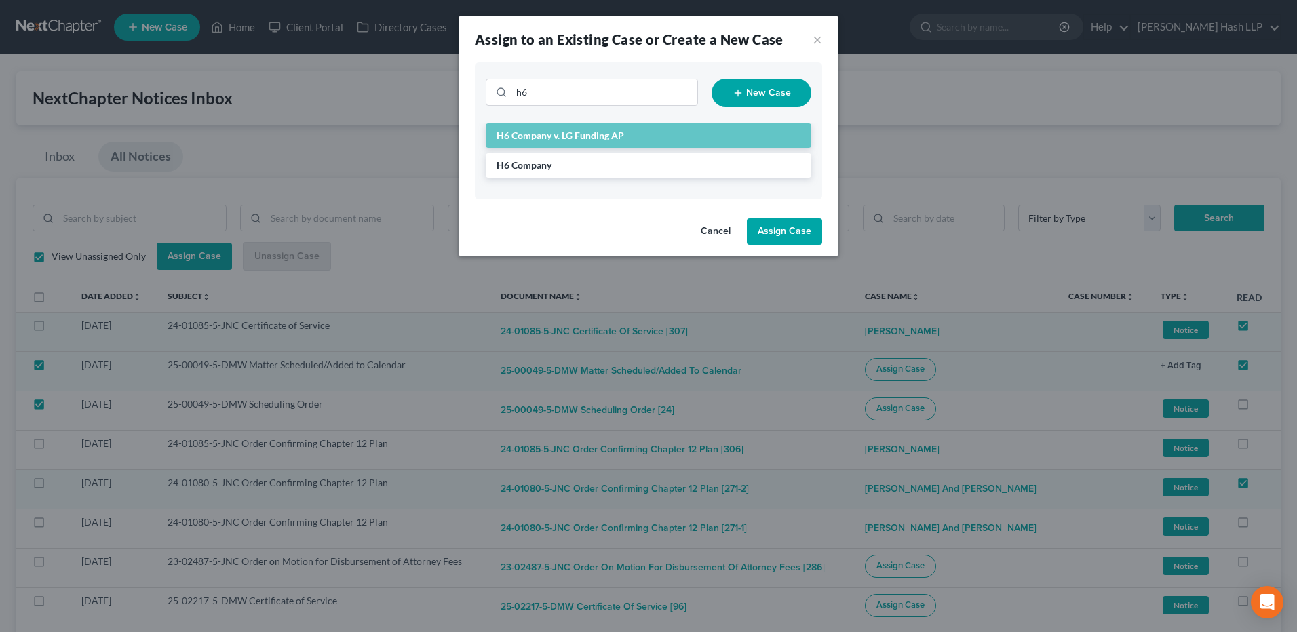
click at [775, 227] on button "Assign Case" at bounding box center [784, 231] width 75 height 27
checkbox input "false"
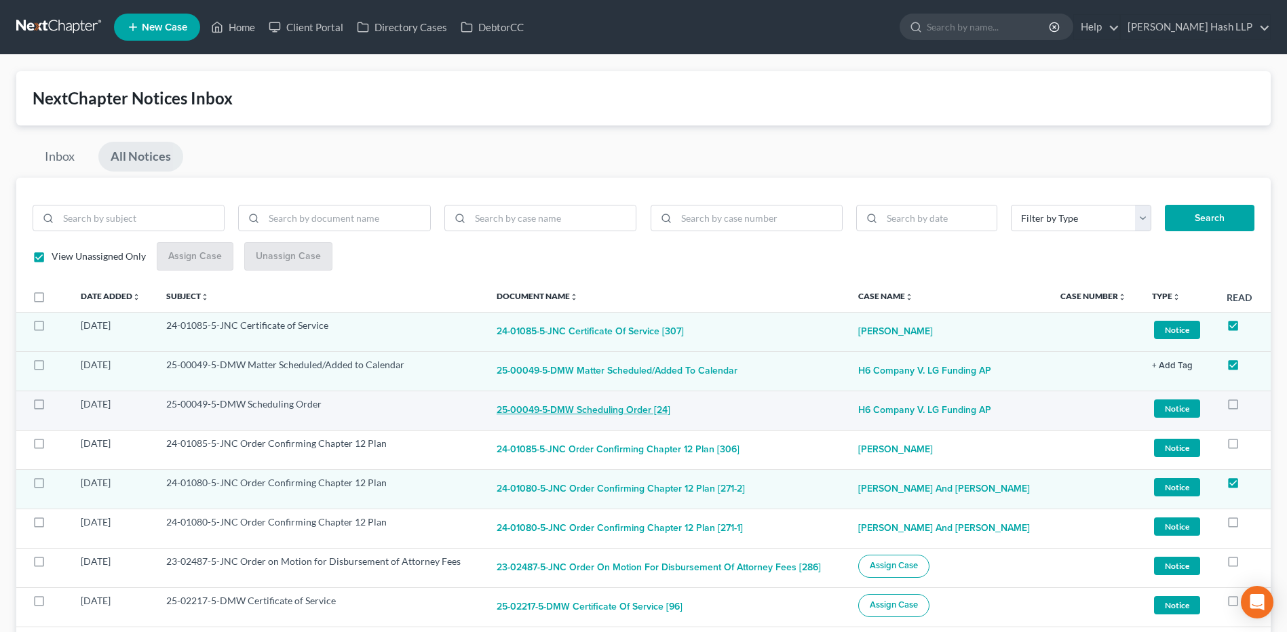
scroll to position [136, 0]
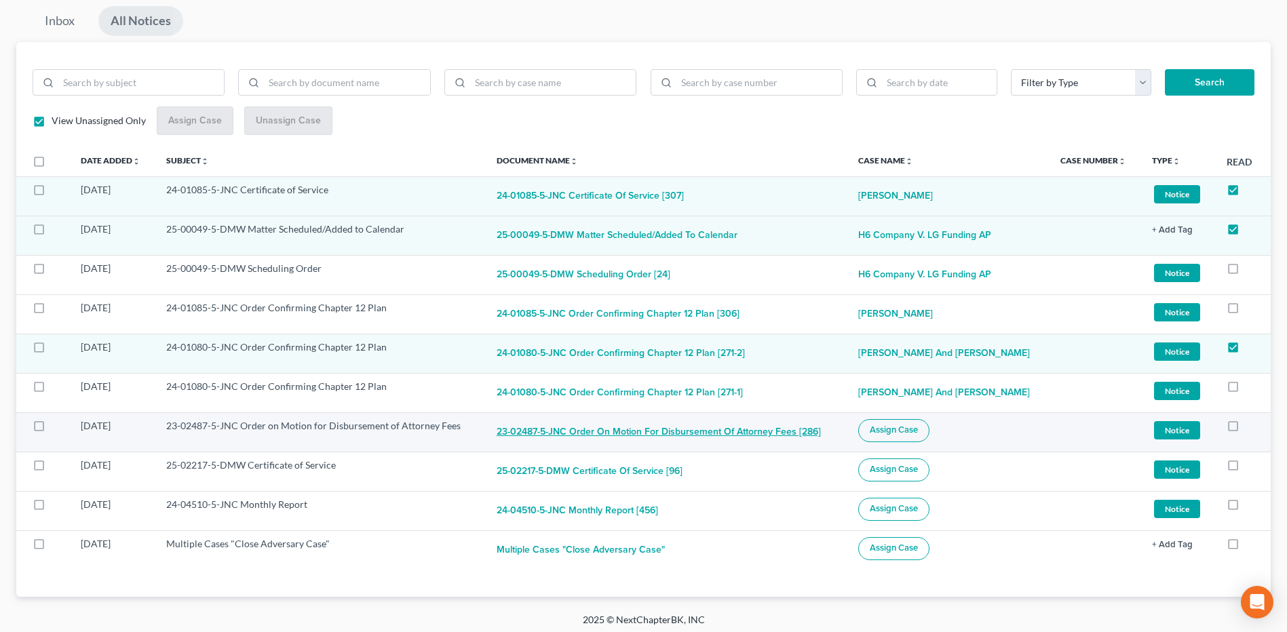
click at [640, 432] on button "23-02487-5-JNC Order on Motion for Disbursement of Attorney Fees [286]" at bounding box center [659, 432] width 324 height 27
checkbox input "true"
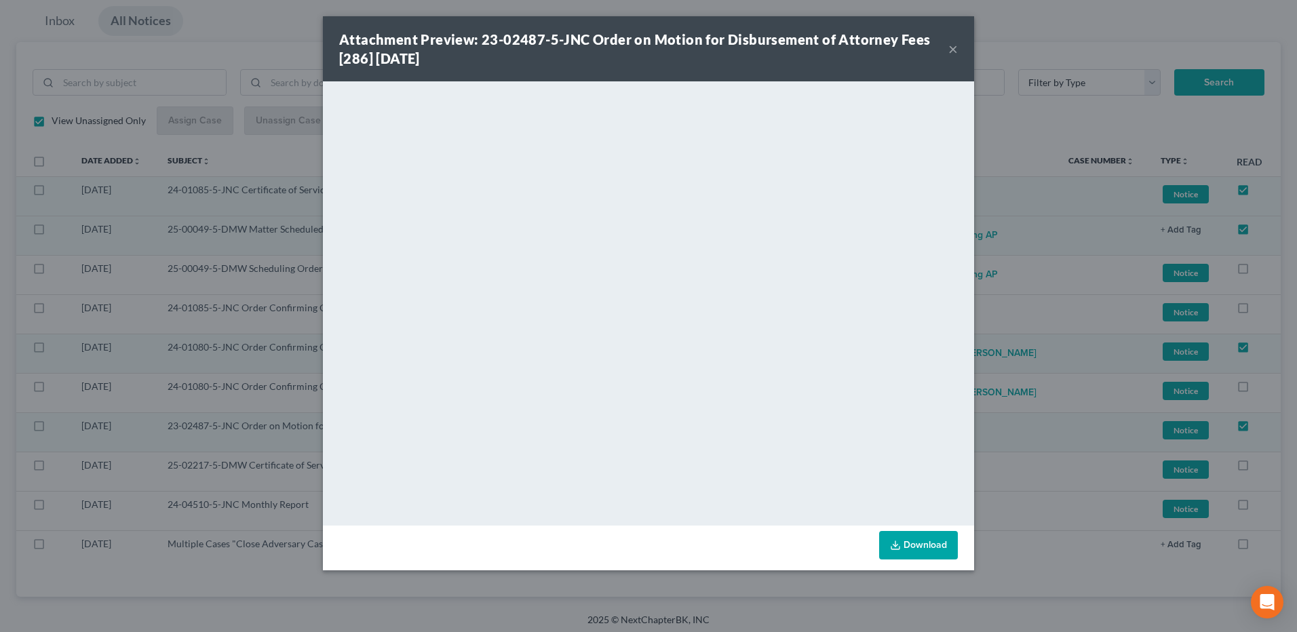
click at [953, 47] on button "×" at bounding box center [952, 49] width 9 height 16
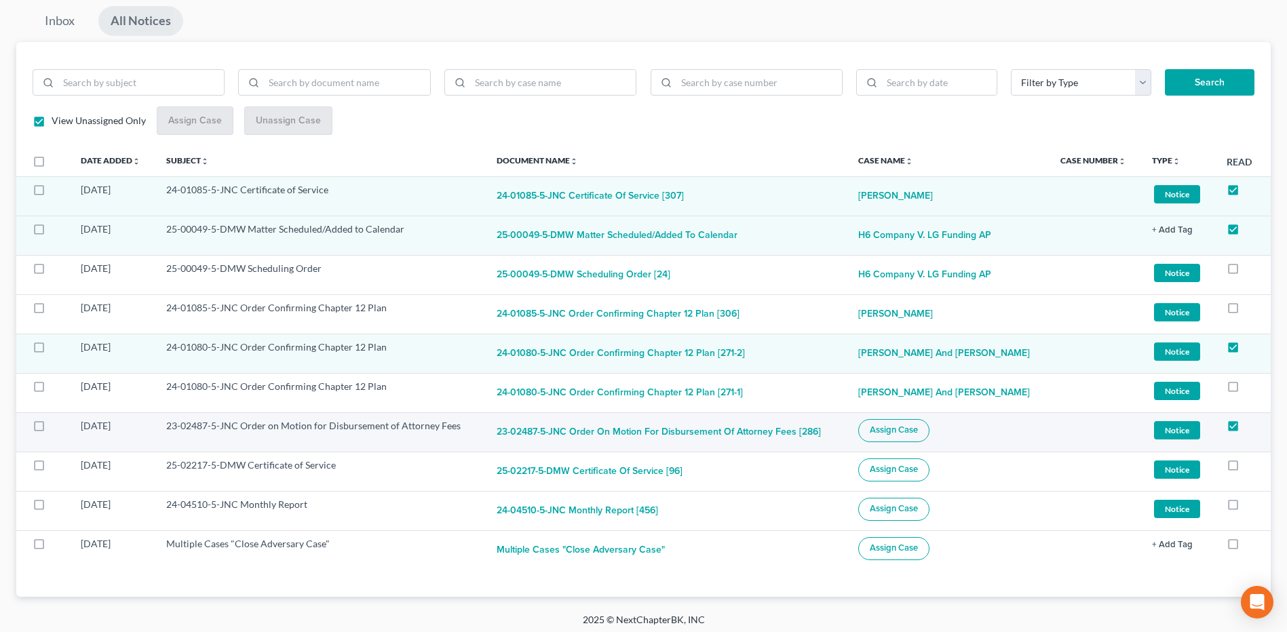
click at [915, 434] on span "Assign Case" at bounding box center [894, 430] width 48 height 11
checkbox input "true"
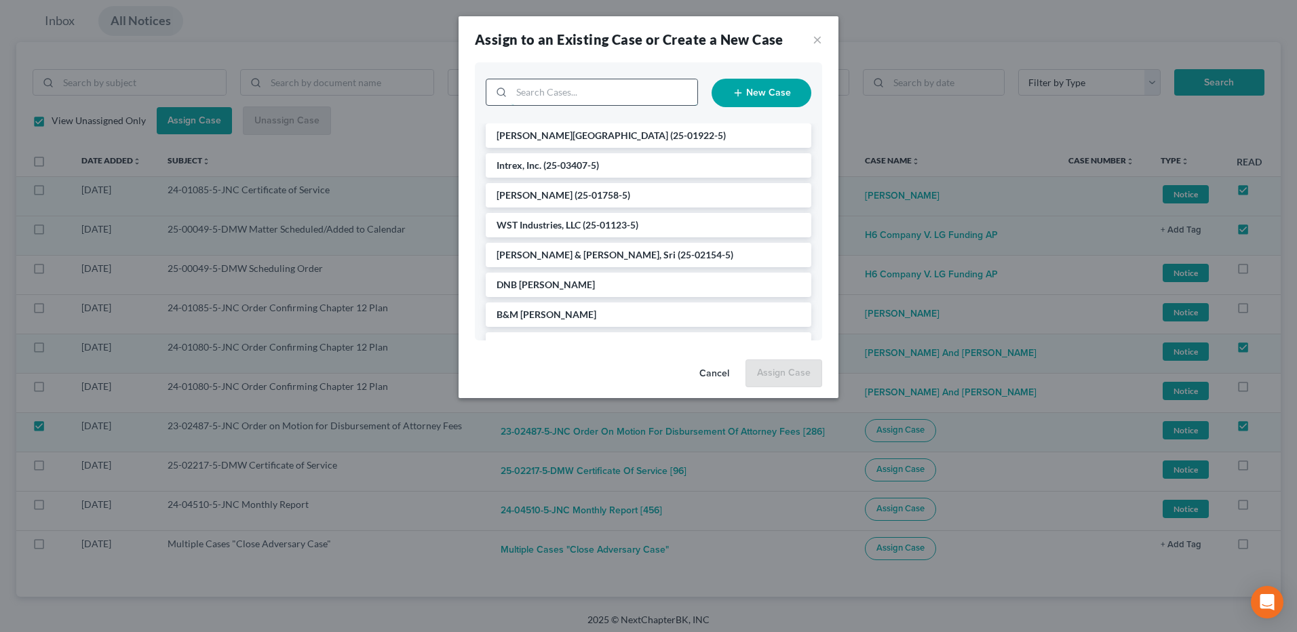
click at [577, 94] on input "search" at bounding box center [605, 92] width 186 height 26
type input "mss"
click at [543, 134] on li "MSS, Inc." at bounding box center [649, 135] width 326 height 24
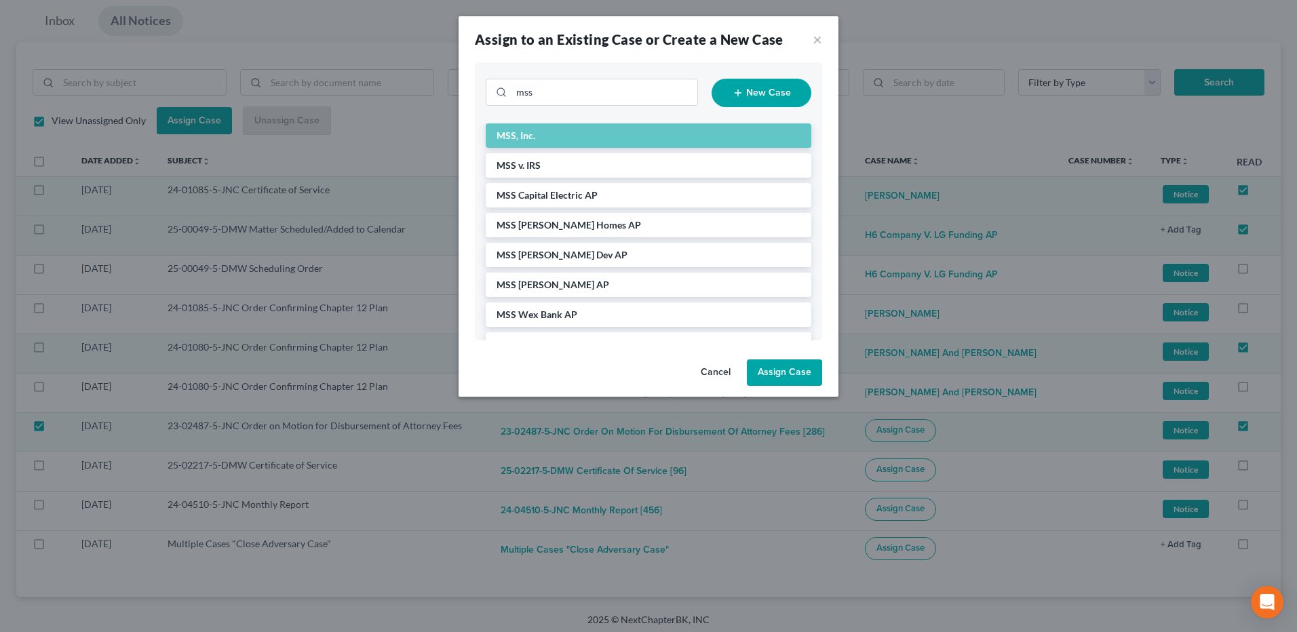
click at [778, 377] on button "Assign Case" at bounding box center [784, 373] width 75 height 27
checkbox input "false"
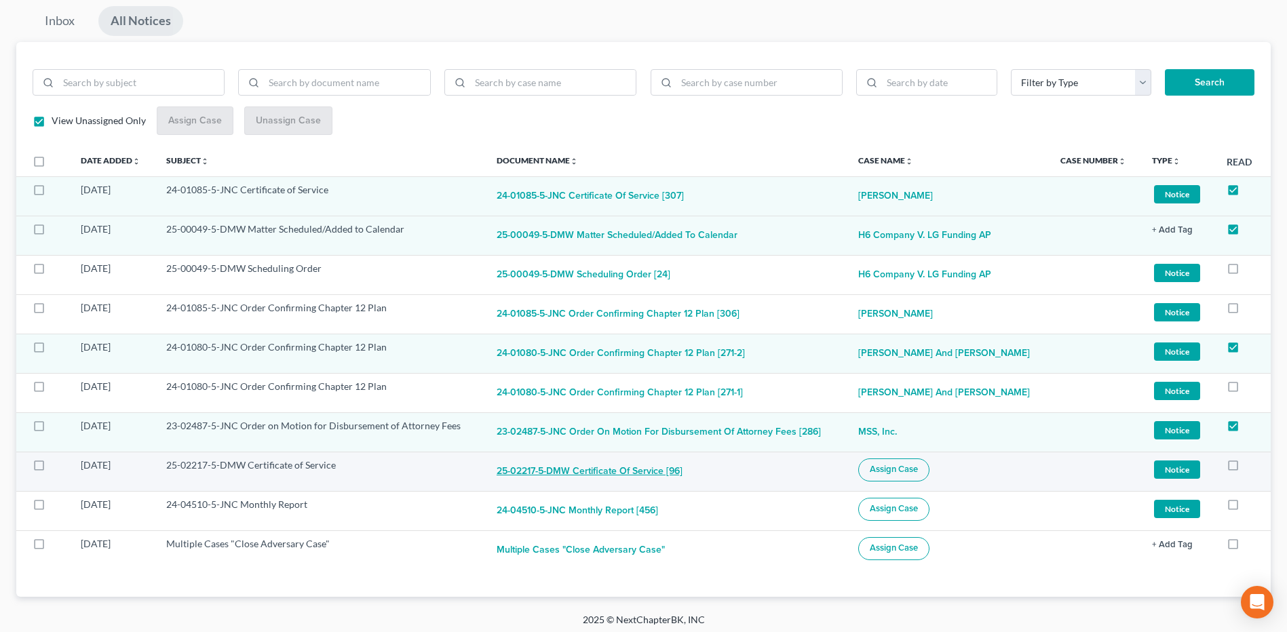
click at [578, 469] on button "25-02217-5-DMW Certificate of Service [96]" at bounding box center [590, 472] width 186 height 27
checkbox input "true"
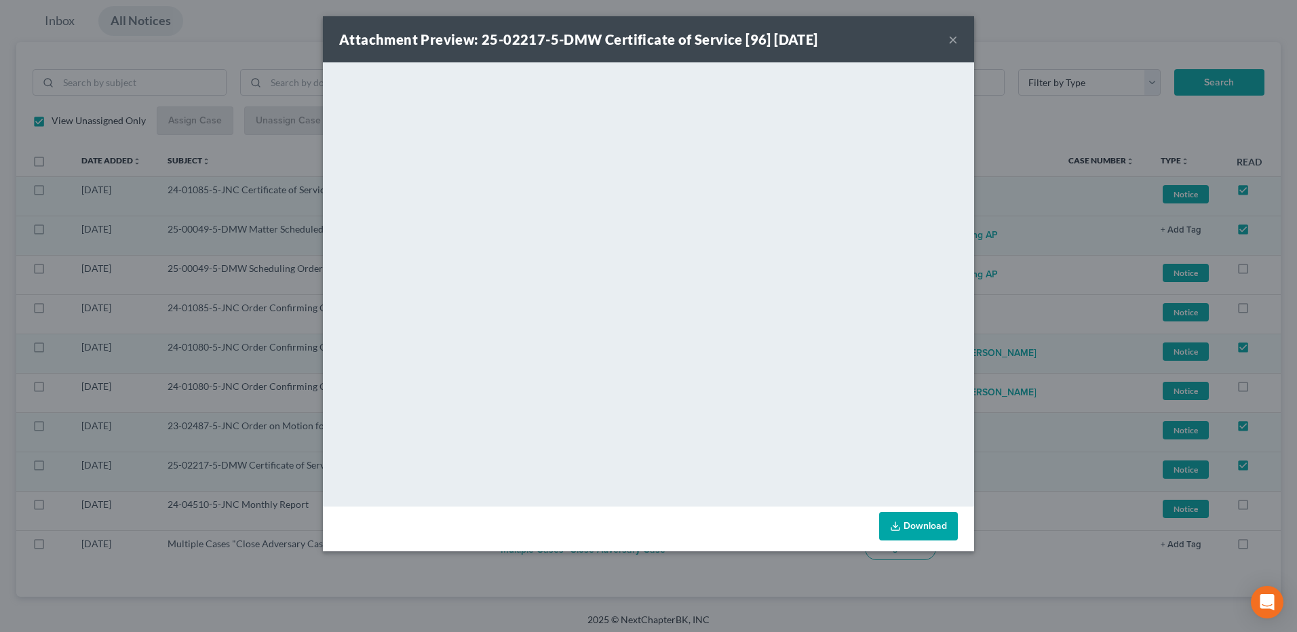
click at [952, 39] on button "×" at bounding box center [952, 39] width 9 height 16
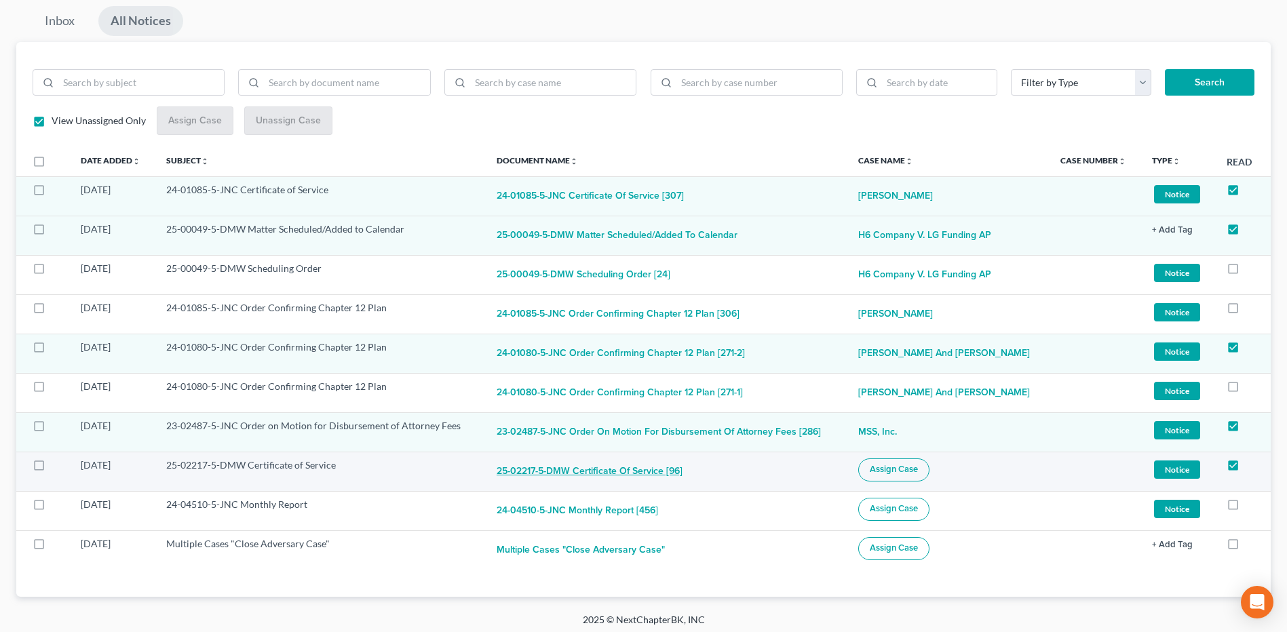
click at [655, 471] on button "25-02217-5-DMW Certificate of Service [96]" at bounding box center [590, 472] width 186 height 27
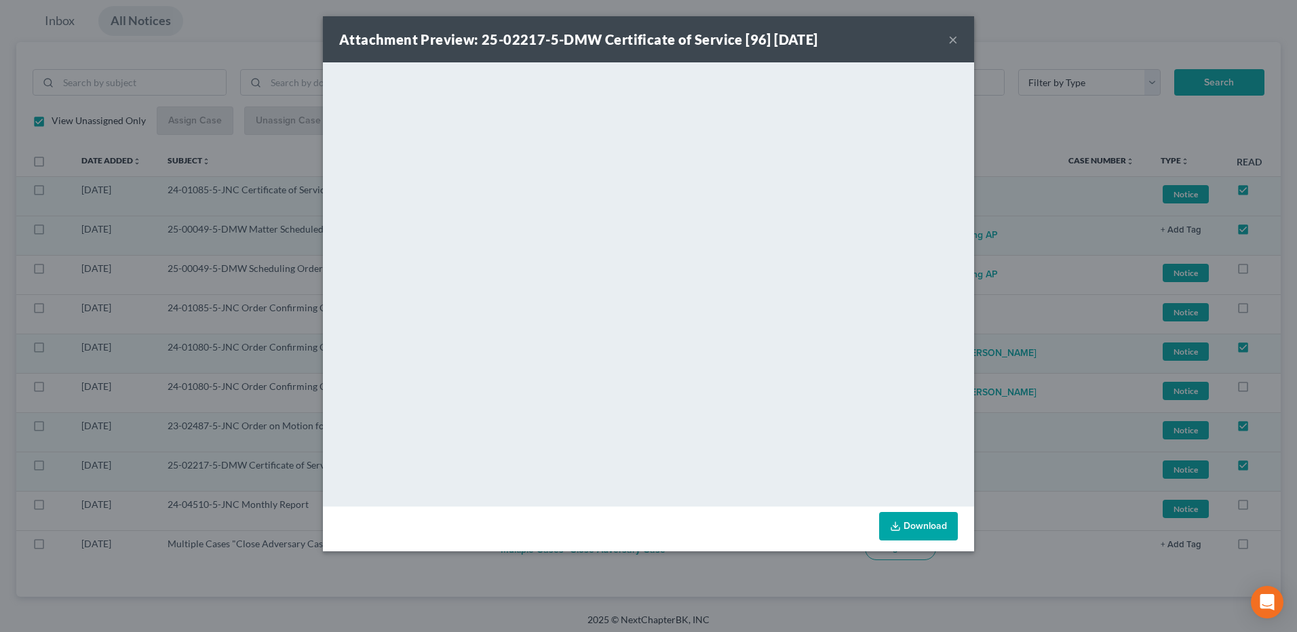
click at [951, 43] on button "×" at bounding box center [952, 39] width 9 height 16
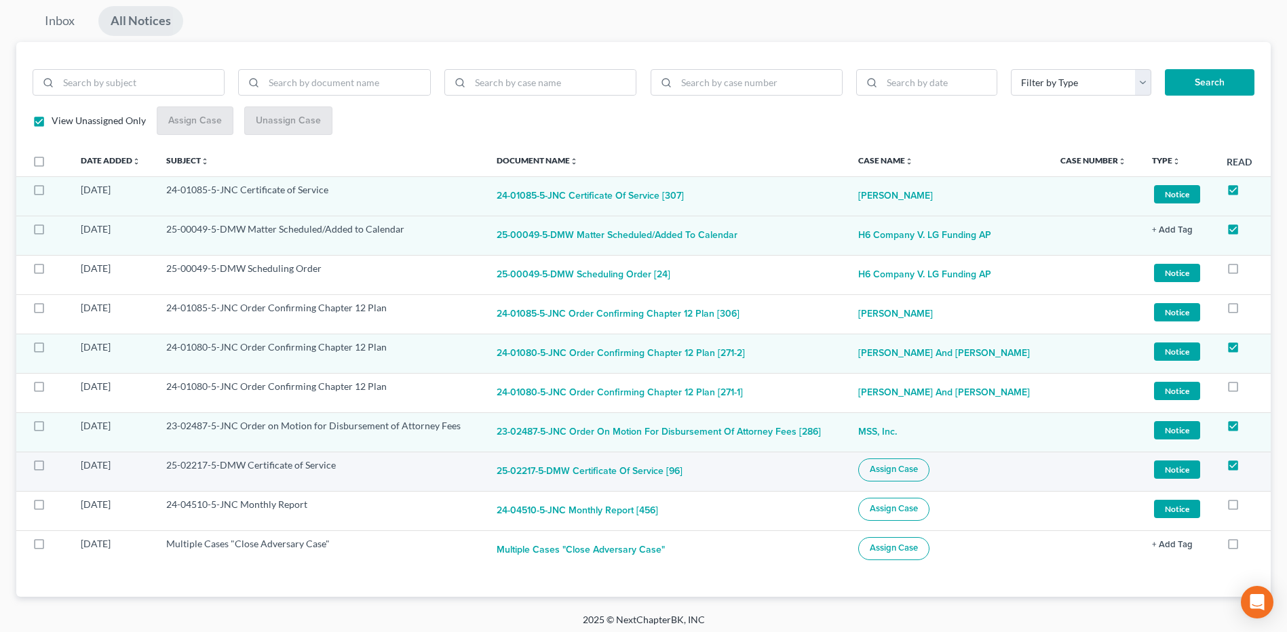
click at [918, 469] on span "Assign Case" at bounding box center [894, 469] width 48 height 11
checkbox input "true"
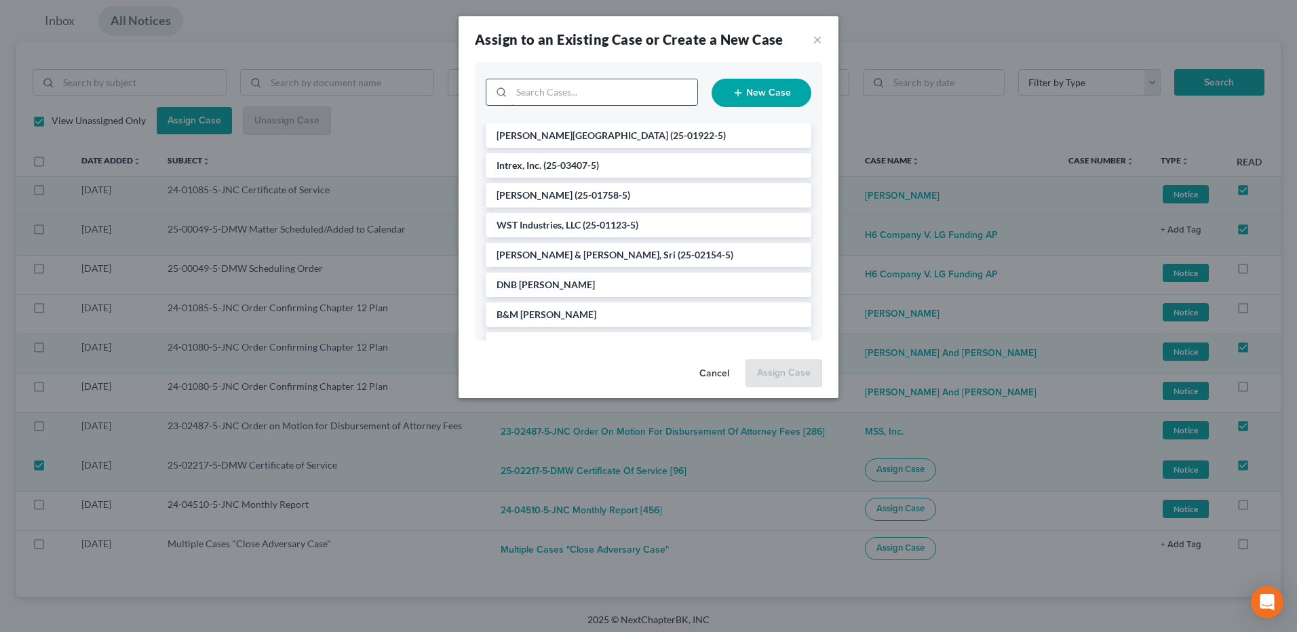
click at [594, 98] on input "search" at bounding box center [605, 92] width 186 height 26
type input "north"
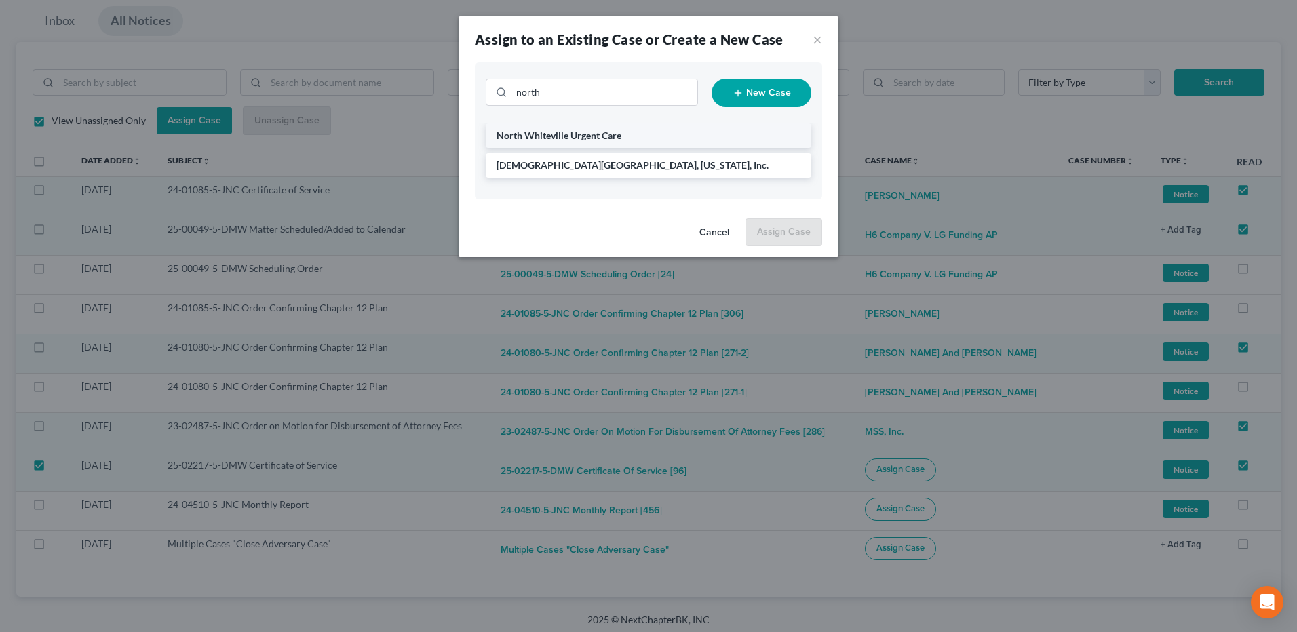
click at [598, 139] on span "North Whiteville Urgent Care" at bounding box center [559, 136] width 125 height 12
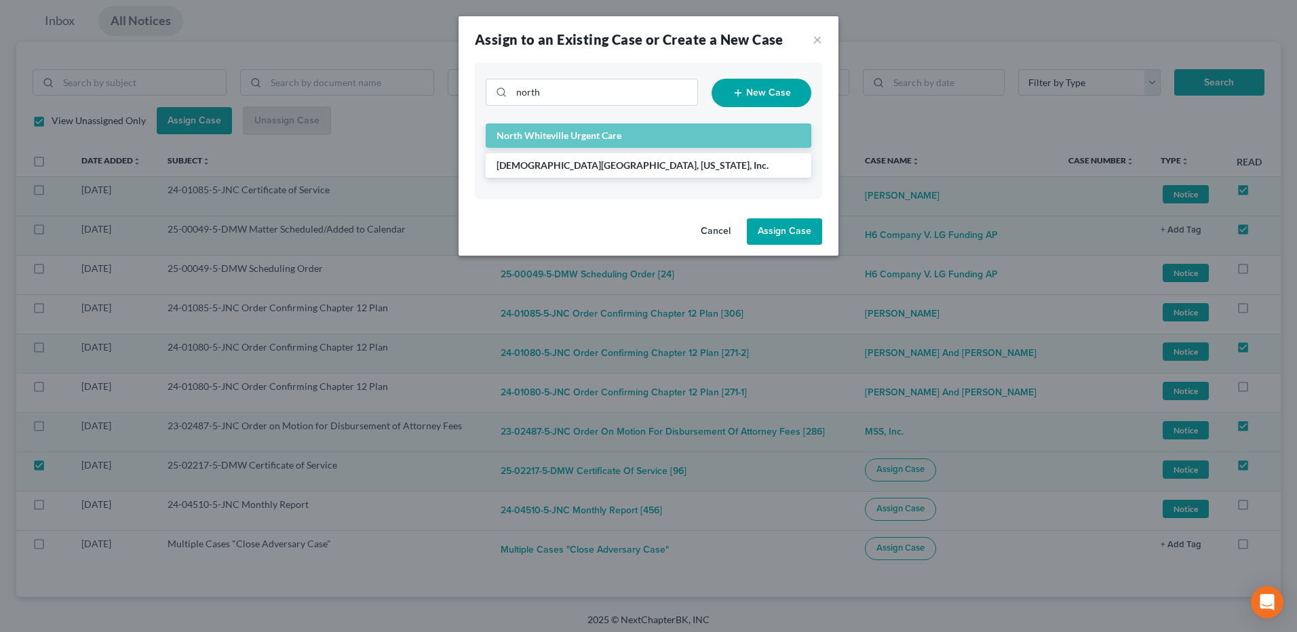
click at [767, 227] on button "Assign Case" at bounding box center [784, 231] width 75 height 27
checkbox input "false"
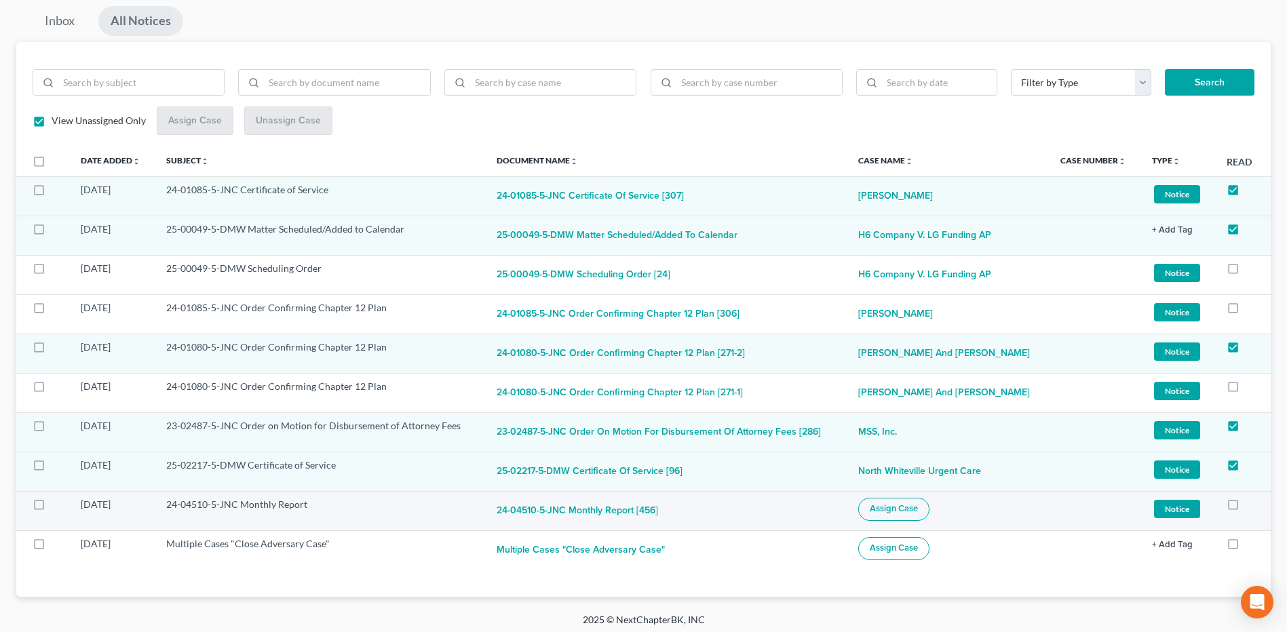
click at [908, 514] on span "Assign Case" at bounding box center [894, 508] width 48 height 11
checkbox input "true"
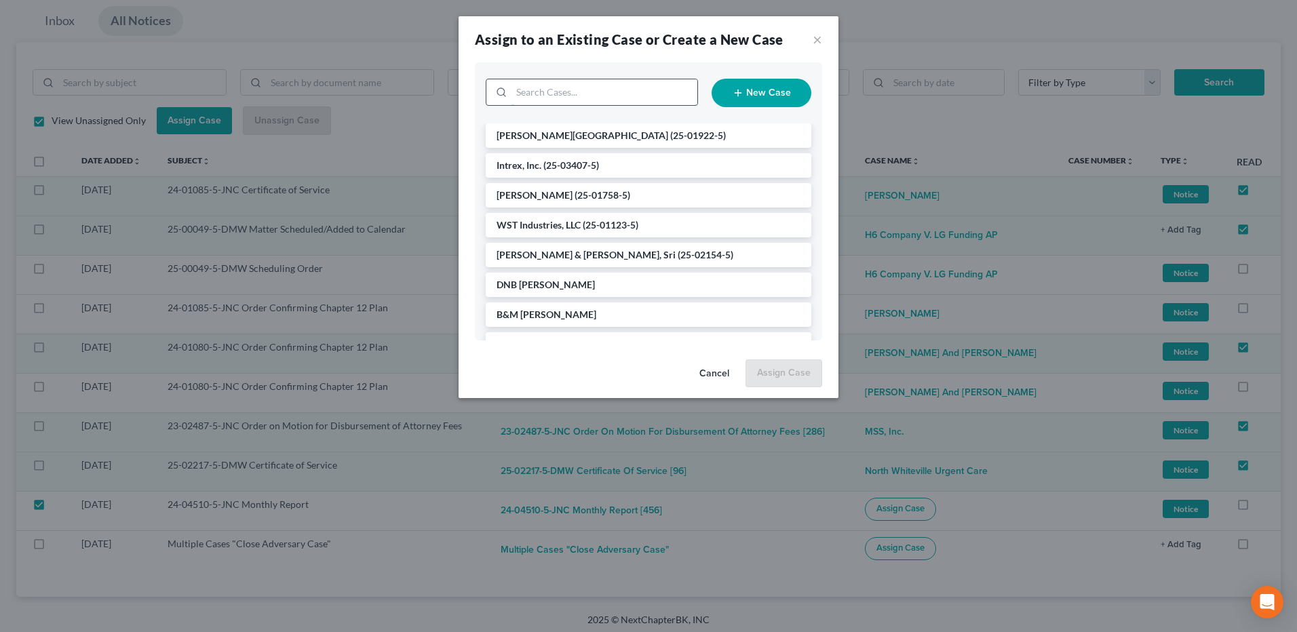
click at [594, 87] on input "search" at bounding box center [605, 92] width 186 height 26
type input "littl"
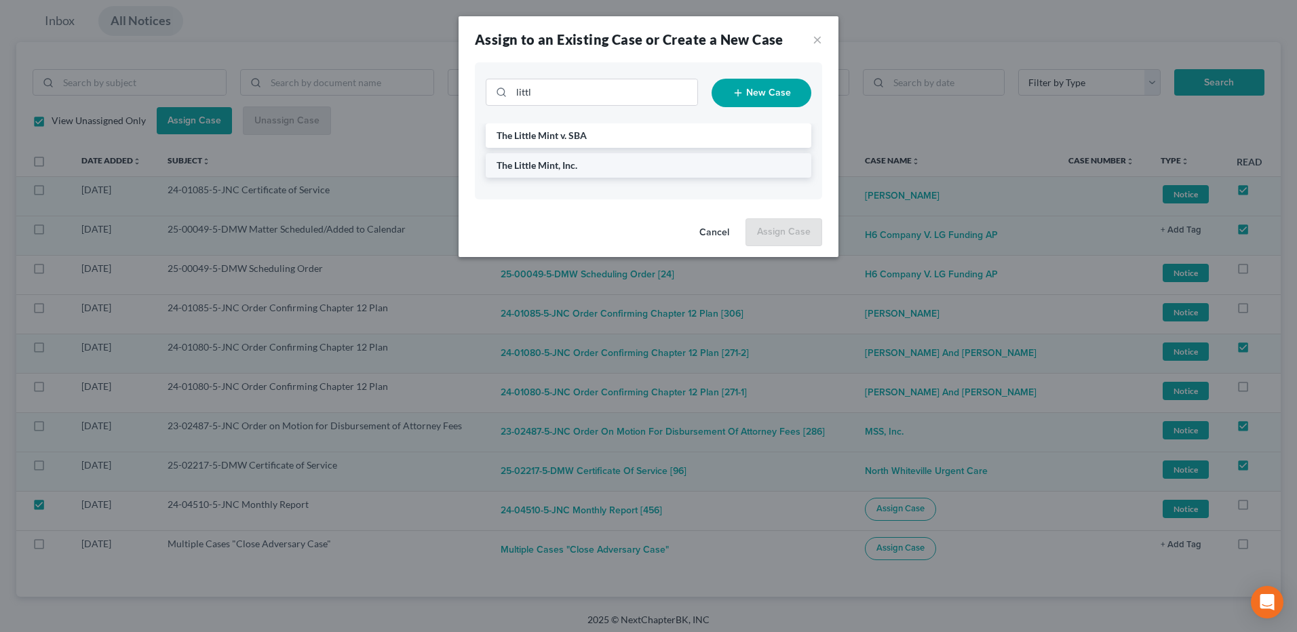
click at [569, 171] on li "The Little Mint, Inc." at bounding box center [649, 165] width 326 height 24
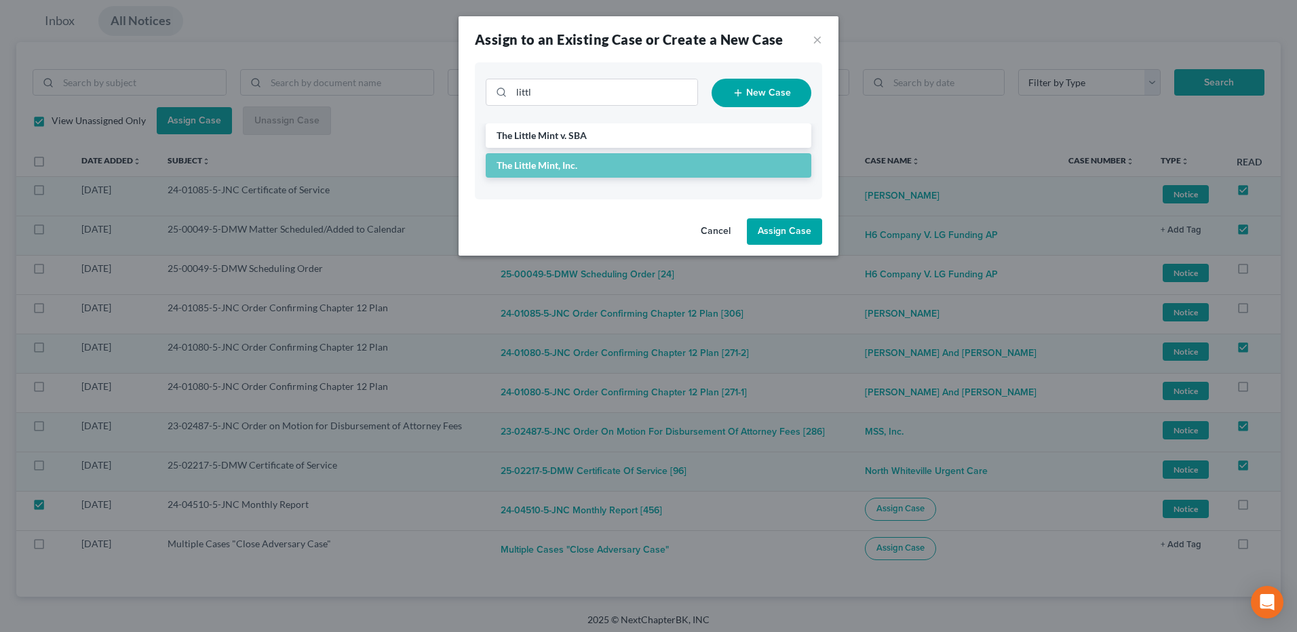
click at [782, 233] on button "Assign Case" at bounding box center [784, 231] width 75 height 27
checkbox input "false"
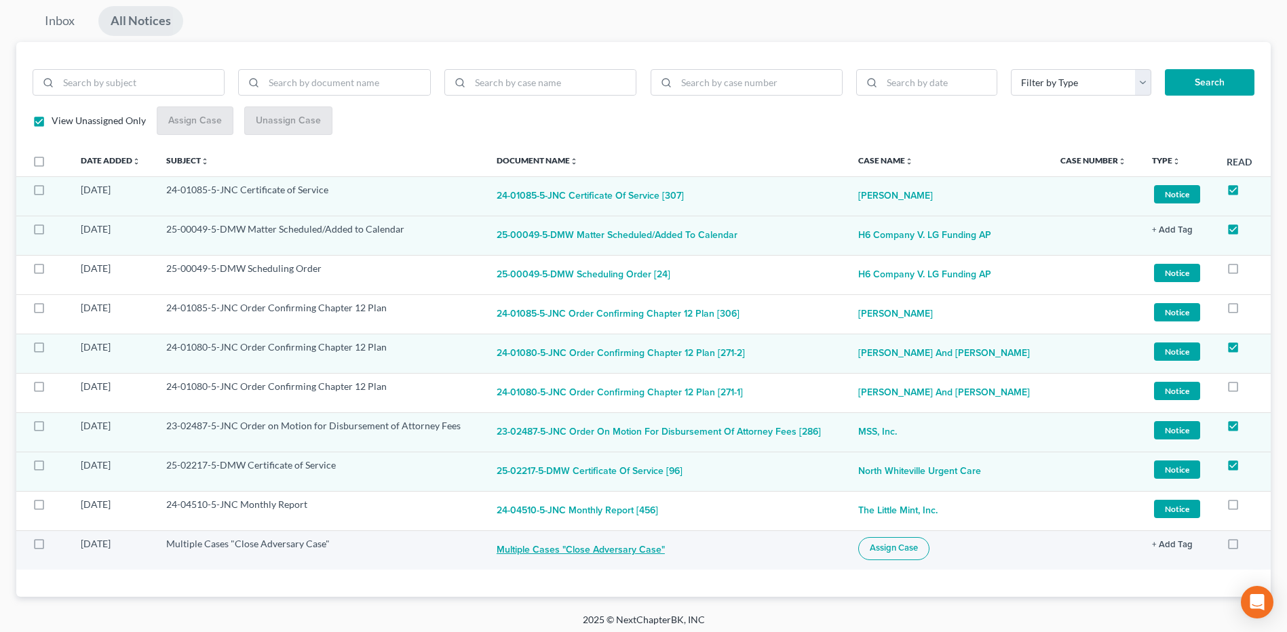
click at [622, 549] on button "Multiple Cases "Close Adversary Case"" at bounding box center [581, 550] width 168 height 27
checkbox input "true"
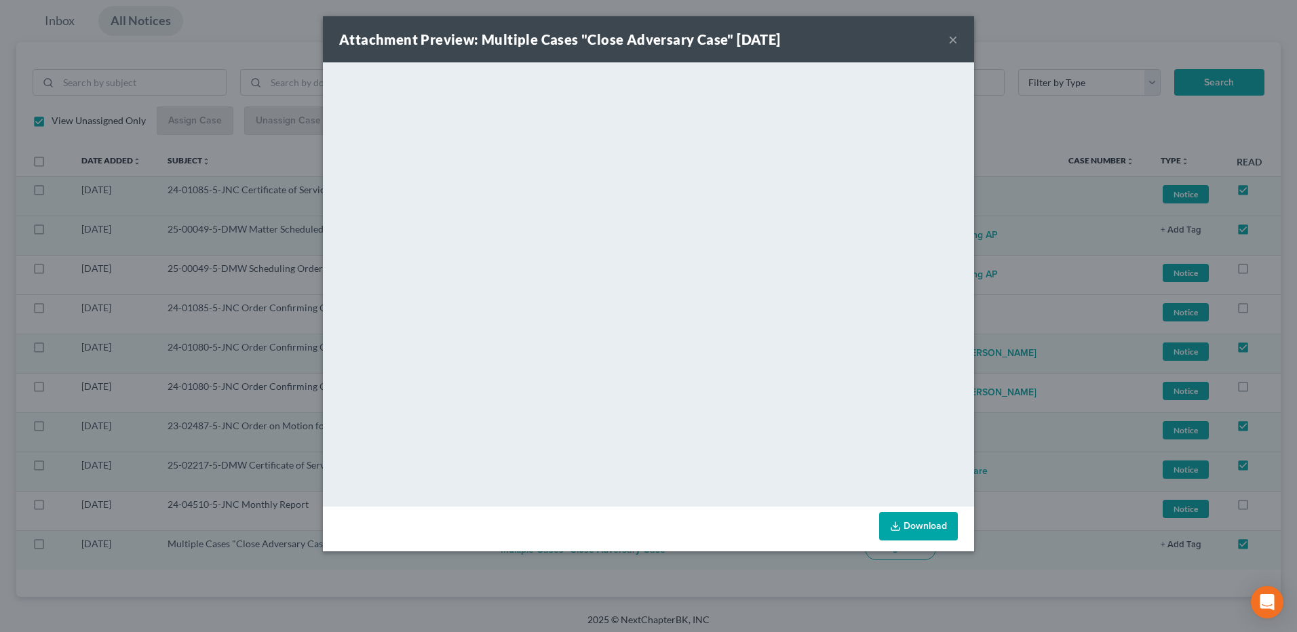
click at [953, 40] on button "×" at bounding box center [952, 39] width 9 height 16
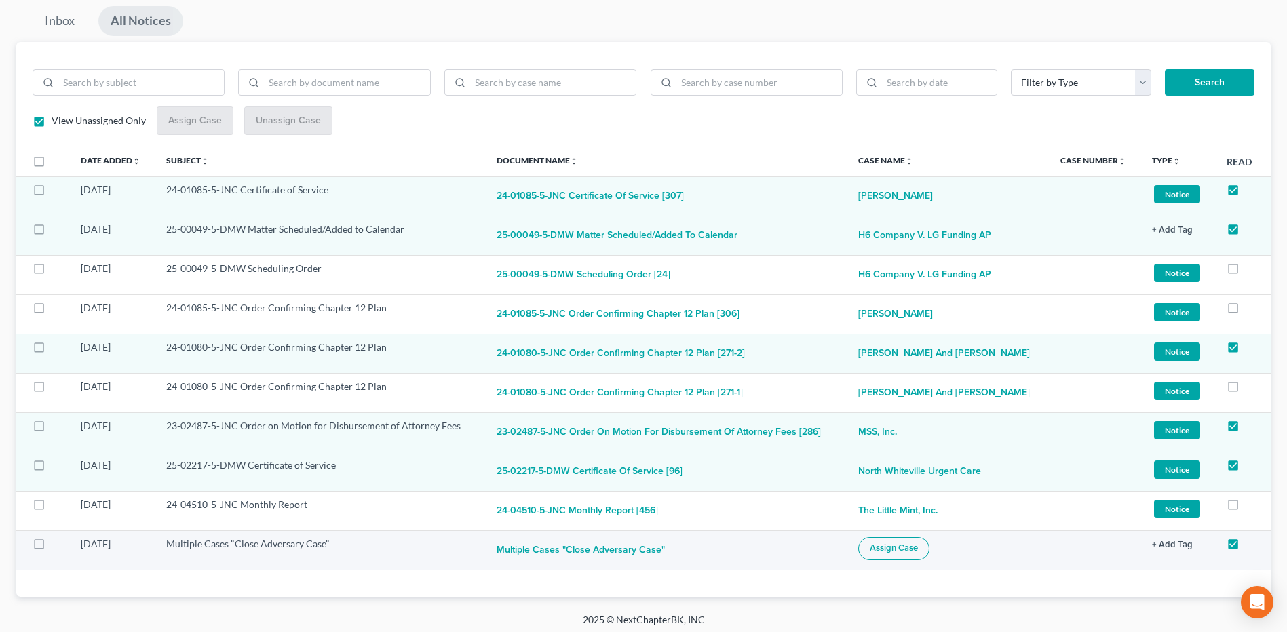
click at [918, 553] on span "Assign Case" at bounding box center [894, 548] width 48 height 11
checkbox input "true"
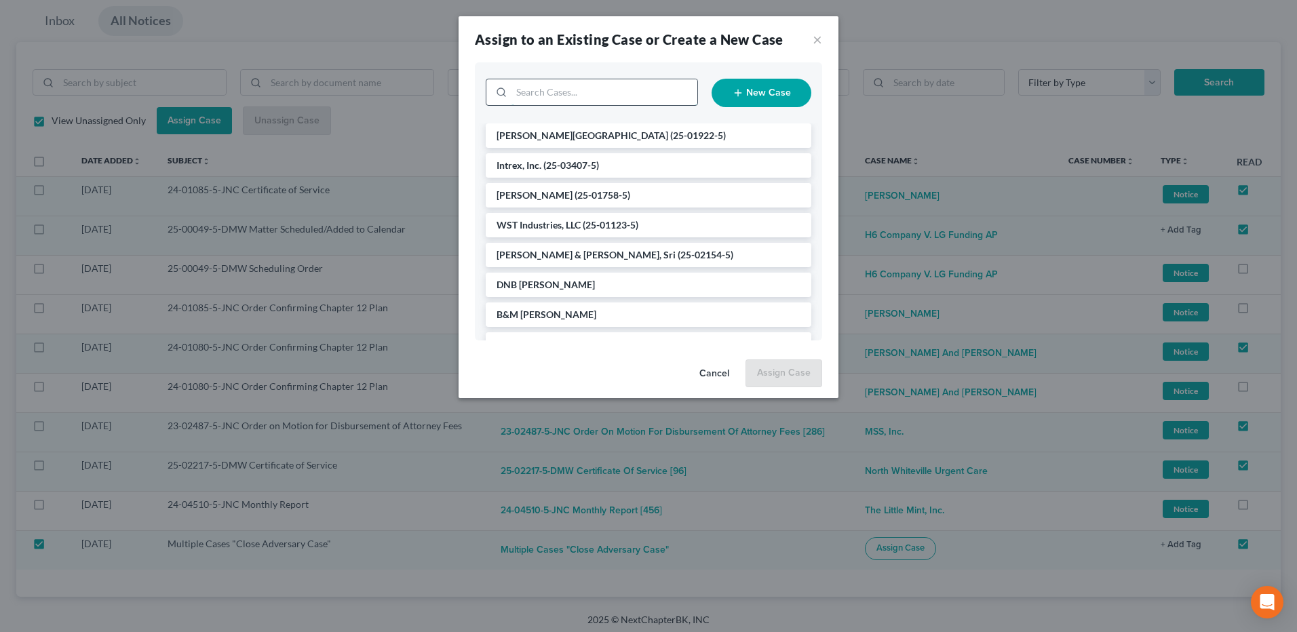
click at [632, 98] on input "search" at bounding box center [605, 92] width 186 height 26
type input "little"
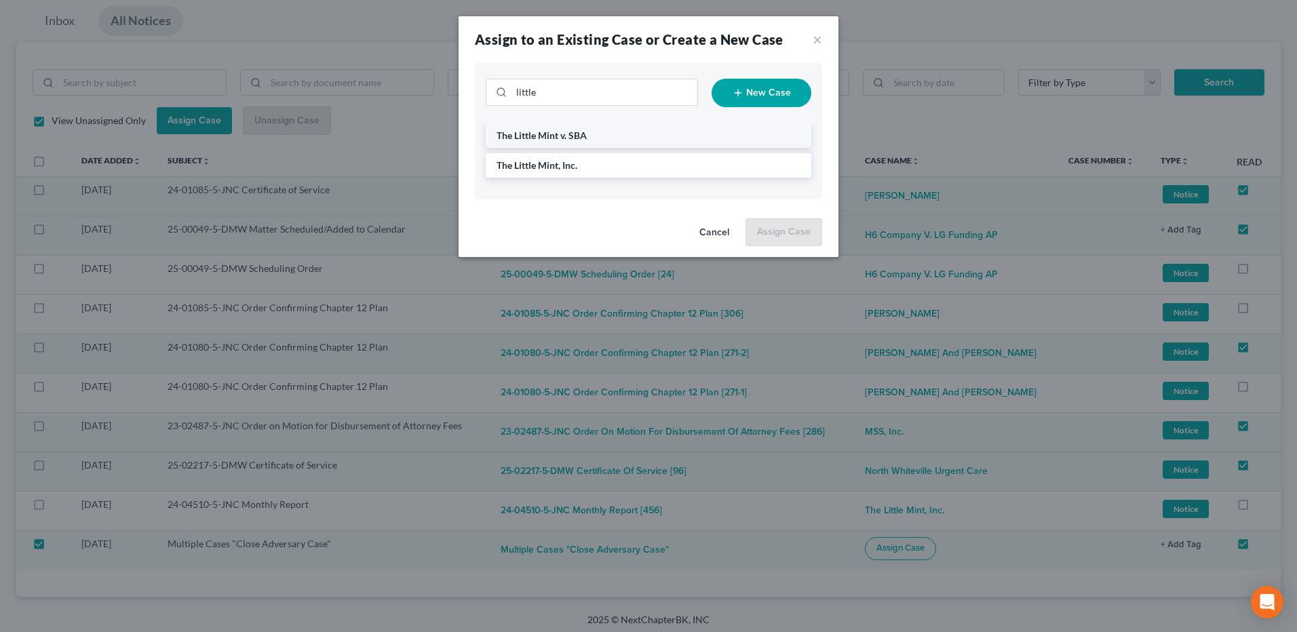
click at [599, 134] on li "The Little Mint v. SBA" at bounding box center [649, 135] width 326 height 24
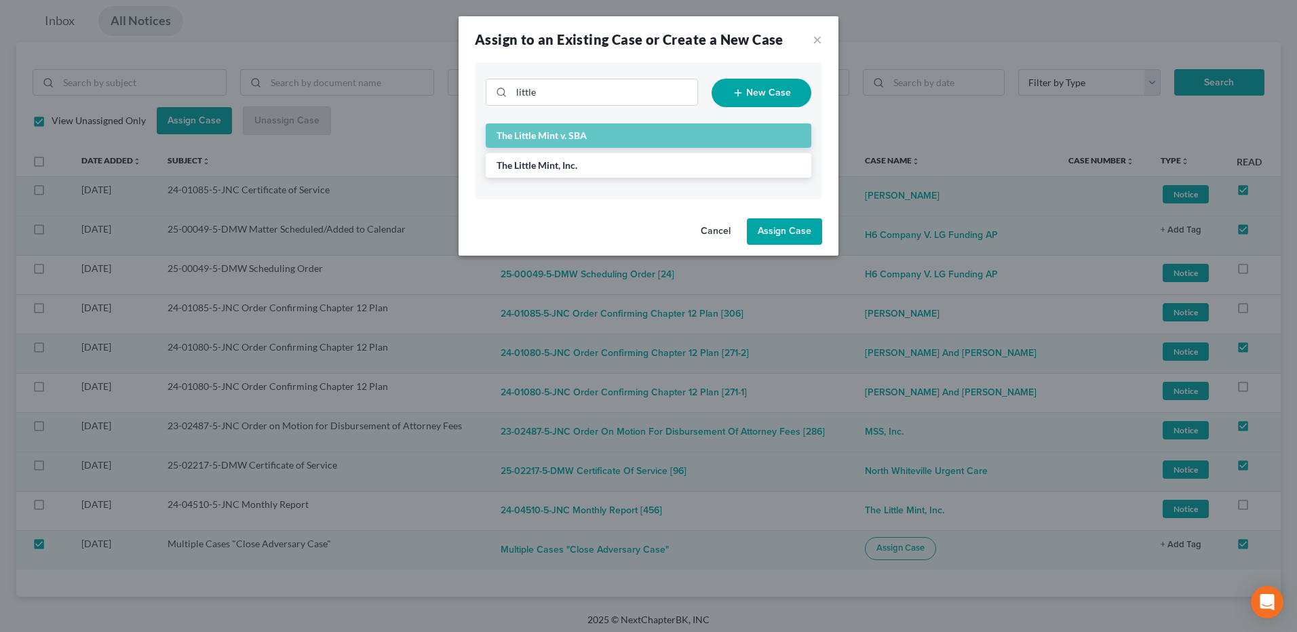
click at [803, 231] on button "Assign Case" at bounding box center [784, 231] width 75 height 27
checkbox input "false"
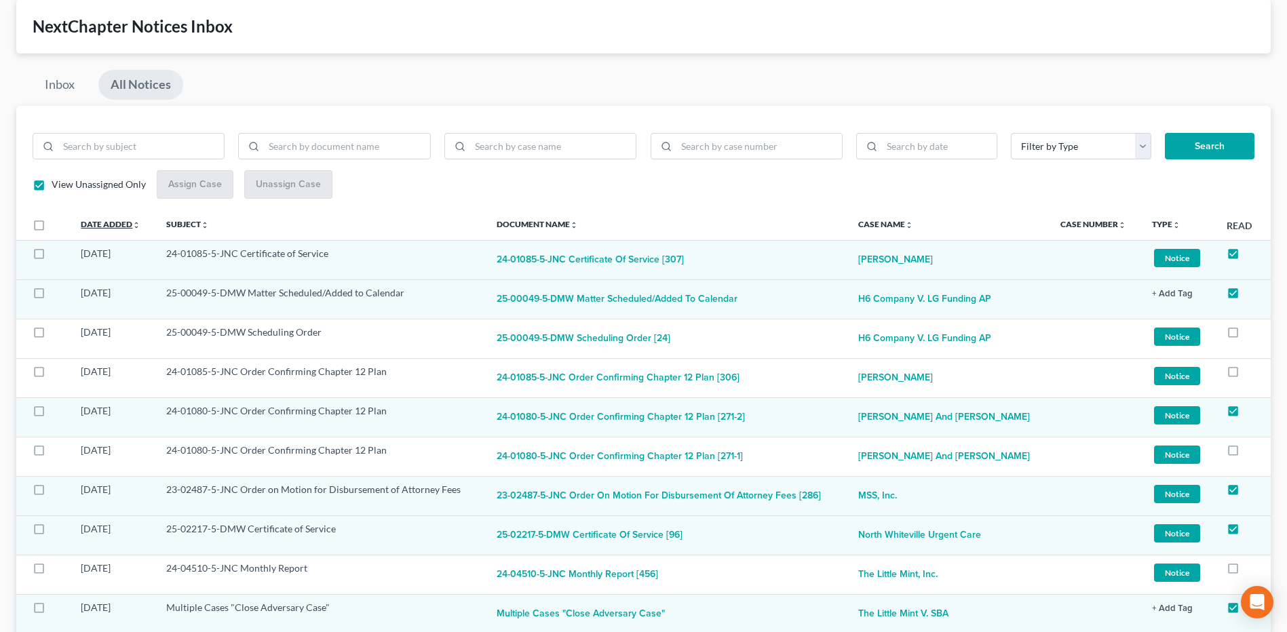
scroll to position [141, 0]
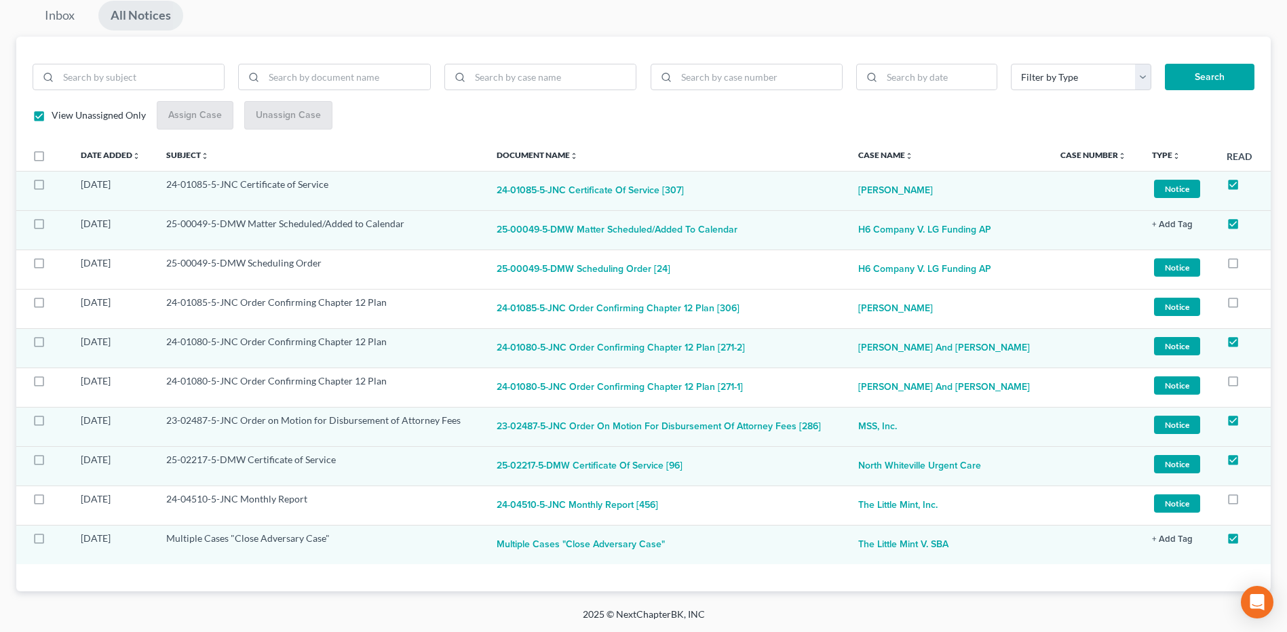
click at [132, 11] on link "All Notices" at bounding box center [140, 16] width 85 height 30
checkbox input "false"
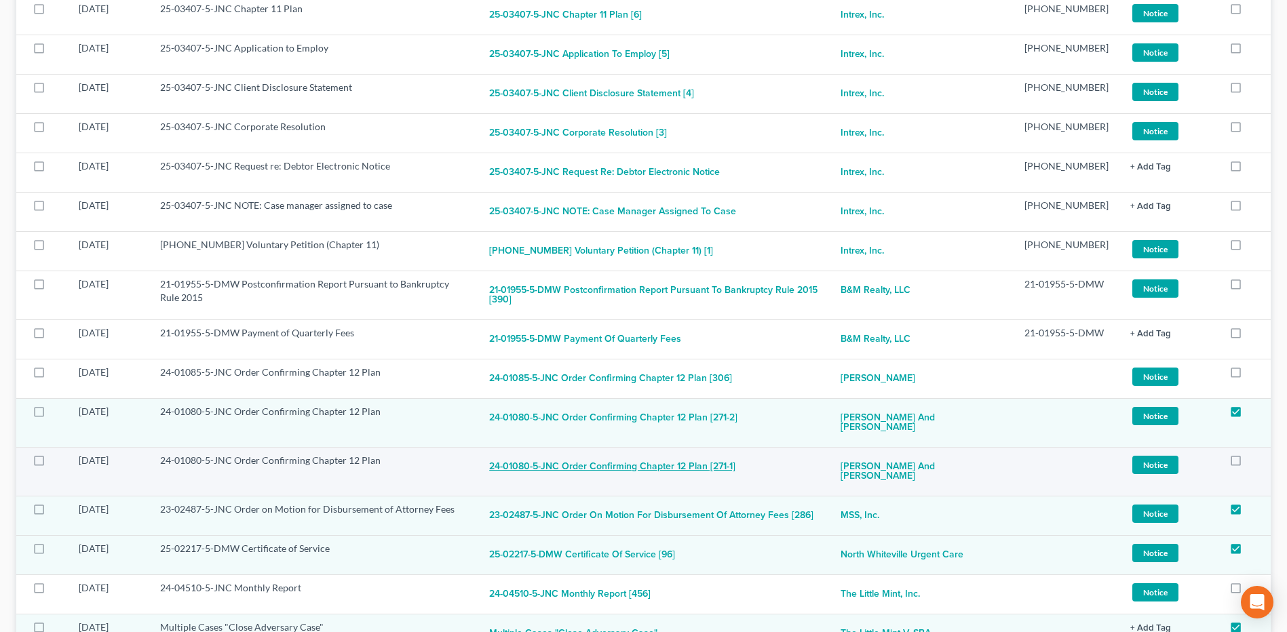
scroll to position [814, 0]
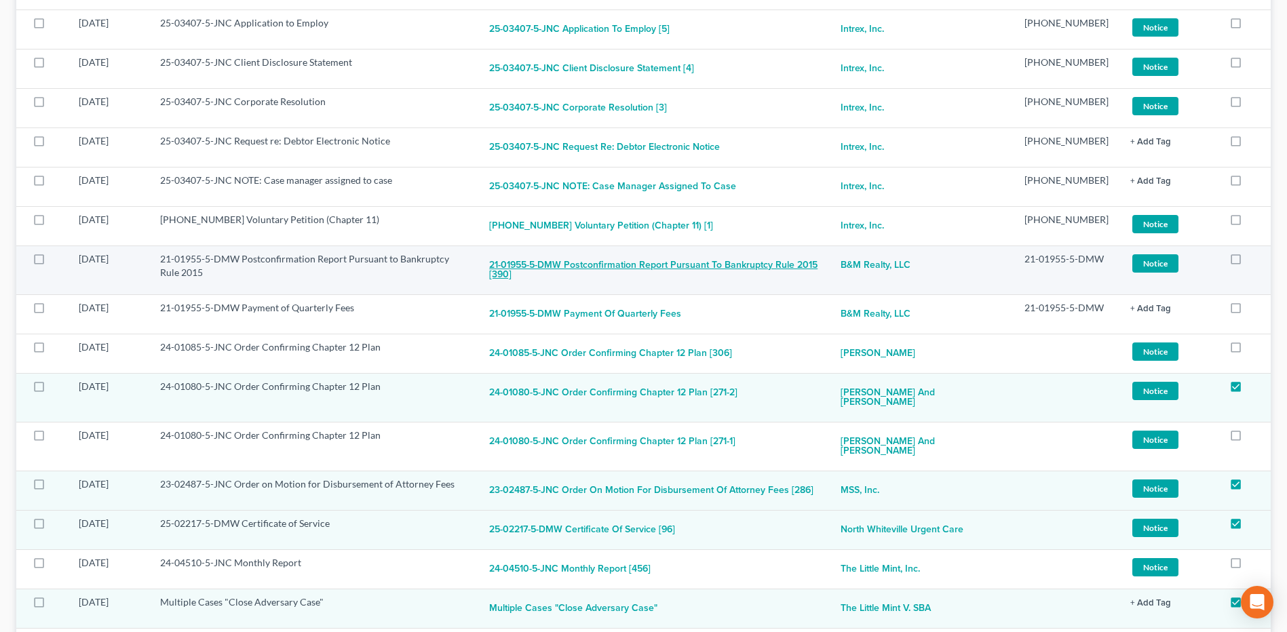
click at [657, 267] on button "21-01955-5-DMW Postconfirmation Report Pursuant to Bankruptcy Rule 2015 [390]" at bounding box center [654, 270] width 330 height 37
checkbox input "true"
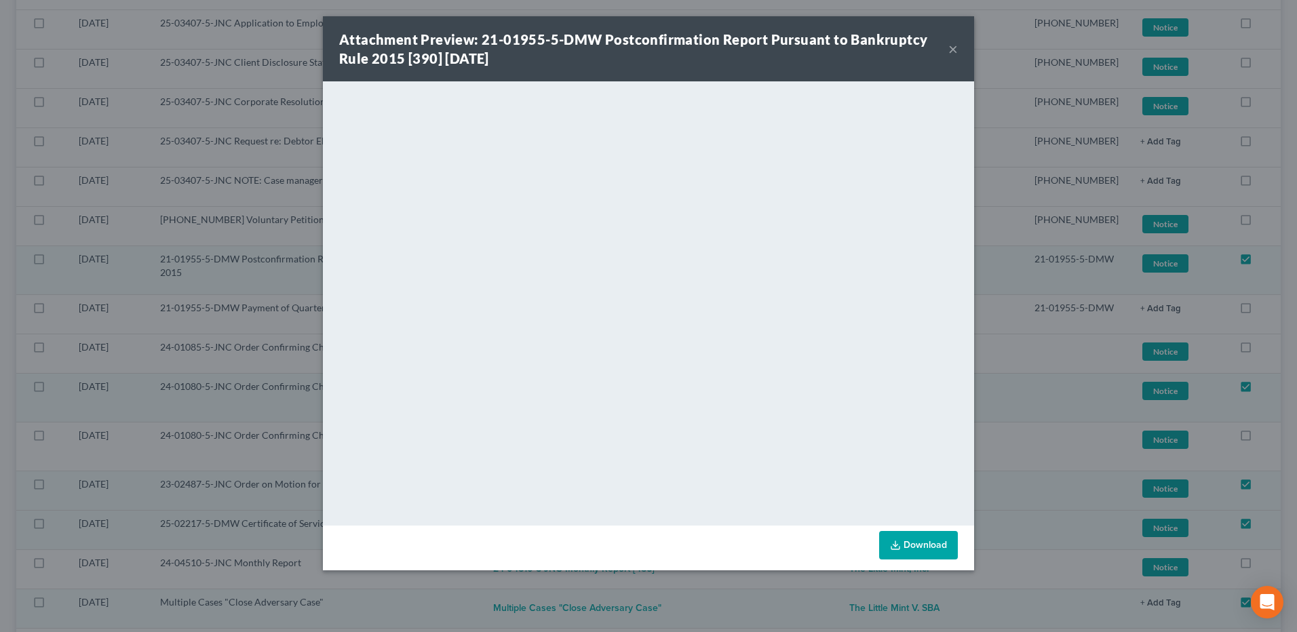
click at [954, 47] on button "×" at bounding box center [952, 49] width 9 height 16
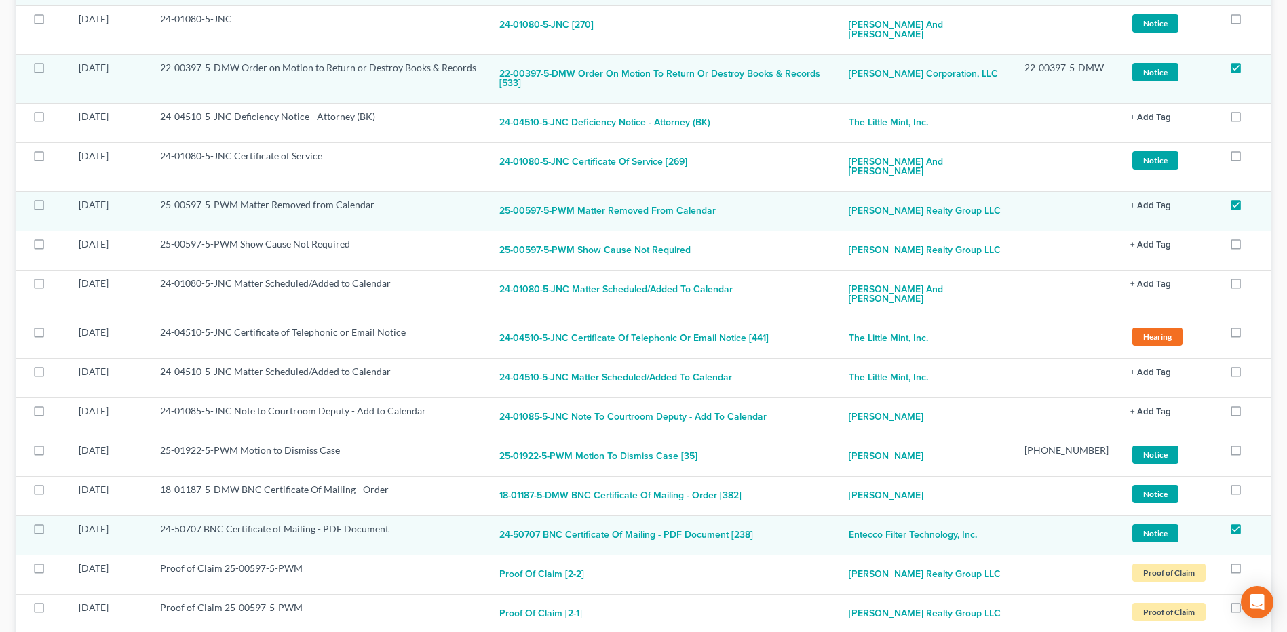
scroll to position [3778, 0]
